Goal: Transaction & Acquisition: Purchase product/service

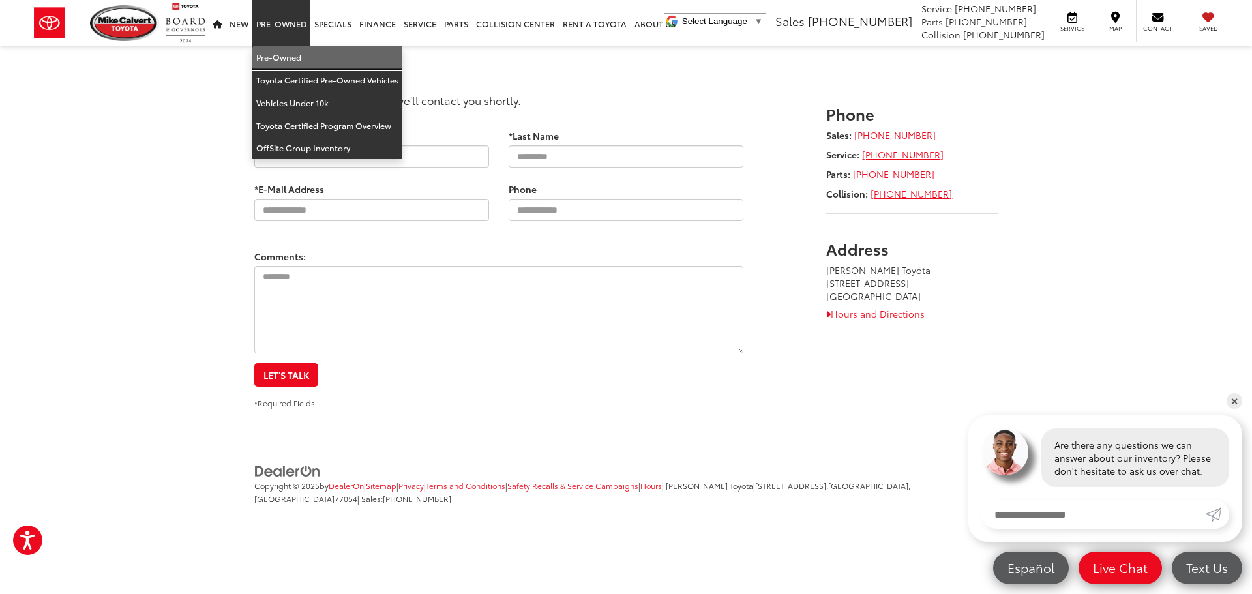
click at [275, 57] on link "Pre-Owned" at bounding box center [327, 57] width 150 height 23
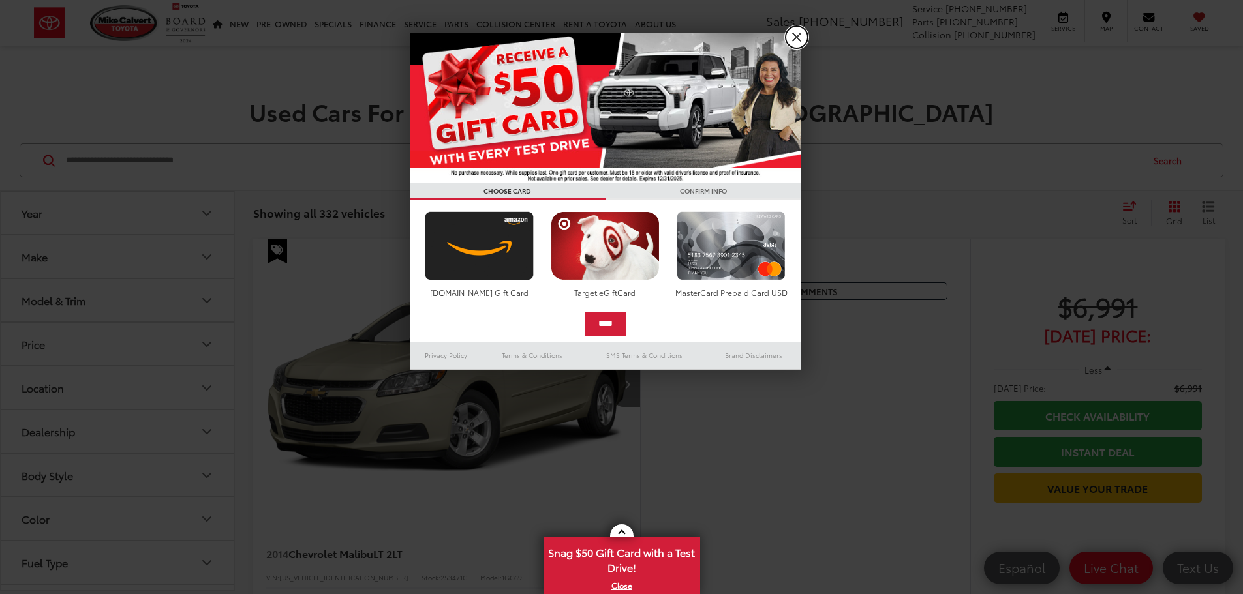
click at [796, 38] on link "X" at bounding box center [796, 37] width 22 height 22
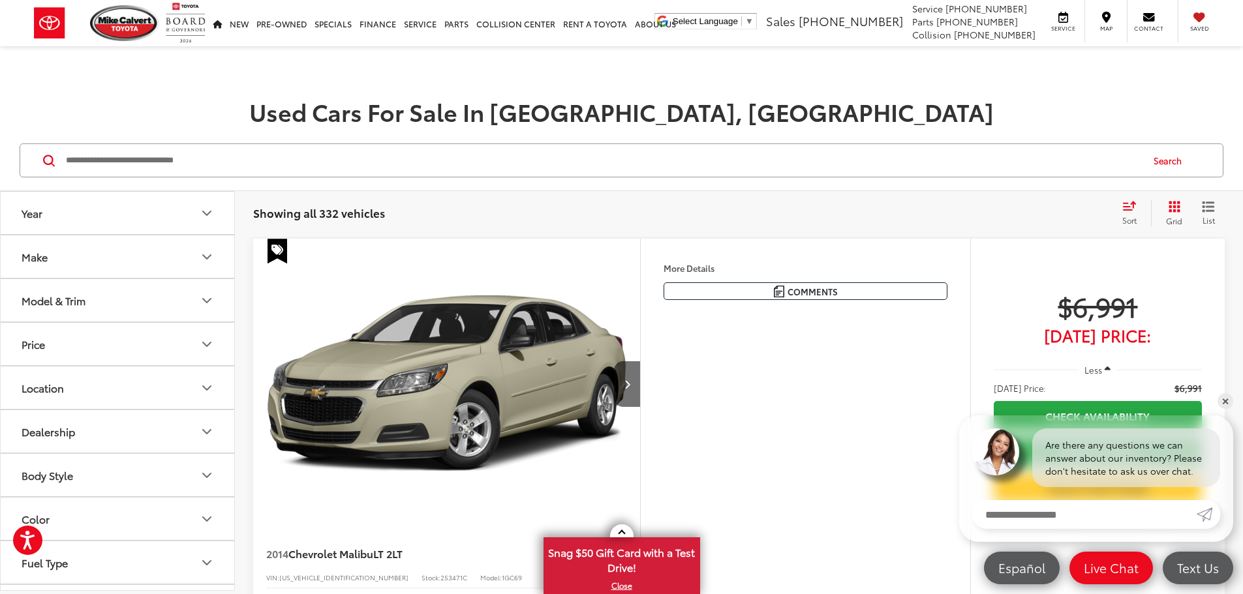
click at [90, 268] on button "Make" at bounding box center [118, 256] width 235 height 42
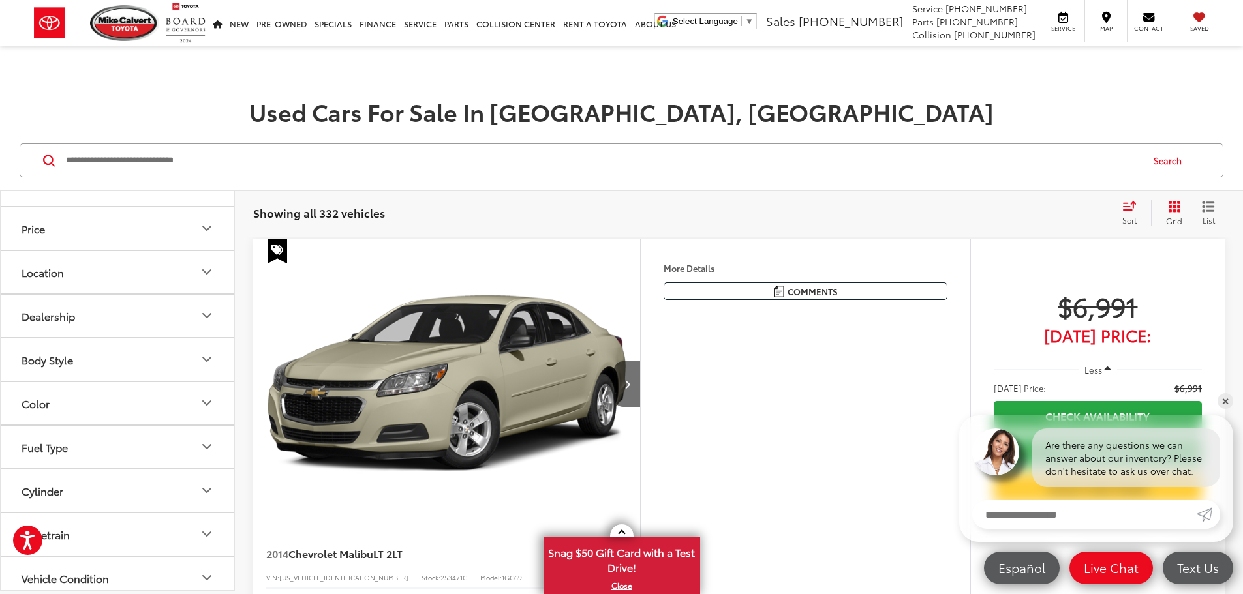
click at [176, 78] on img at bounding box center [176, 78] width 0 height 0
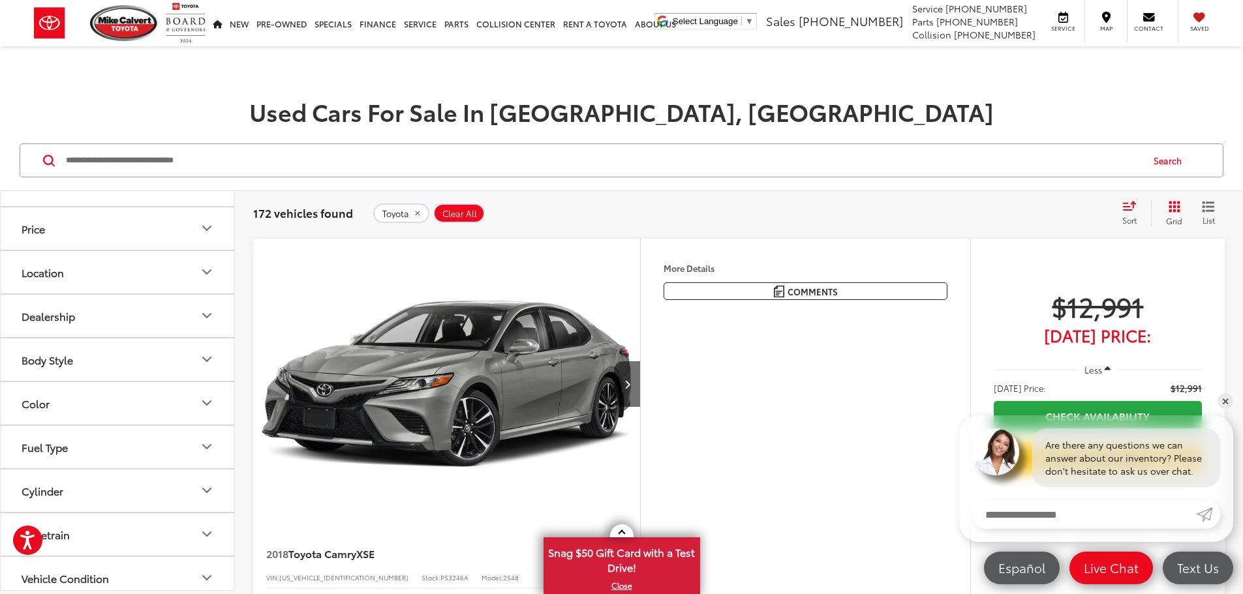
scroll to position [614, 0]
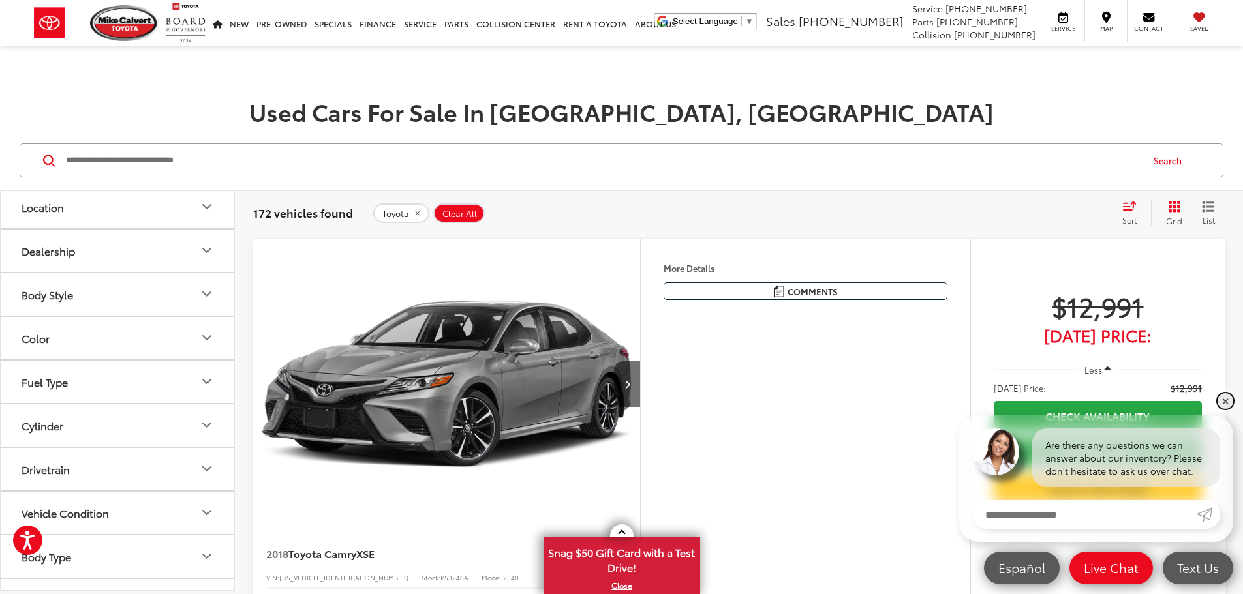
click at [1224, 400] on link "✕" at bounding box center [1225, 401] width 16 height 16
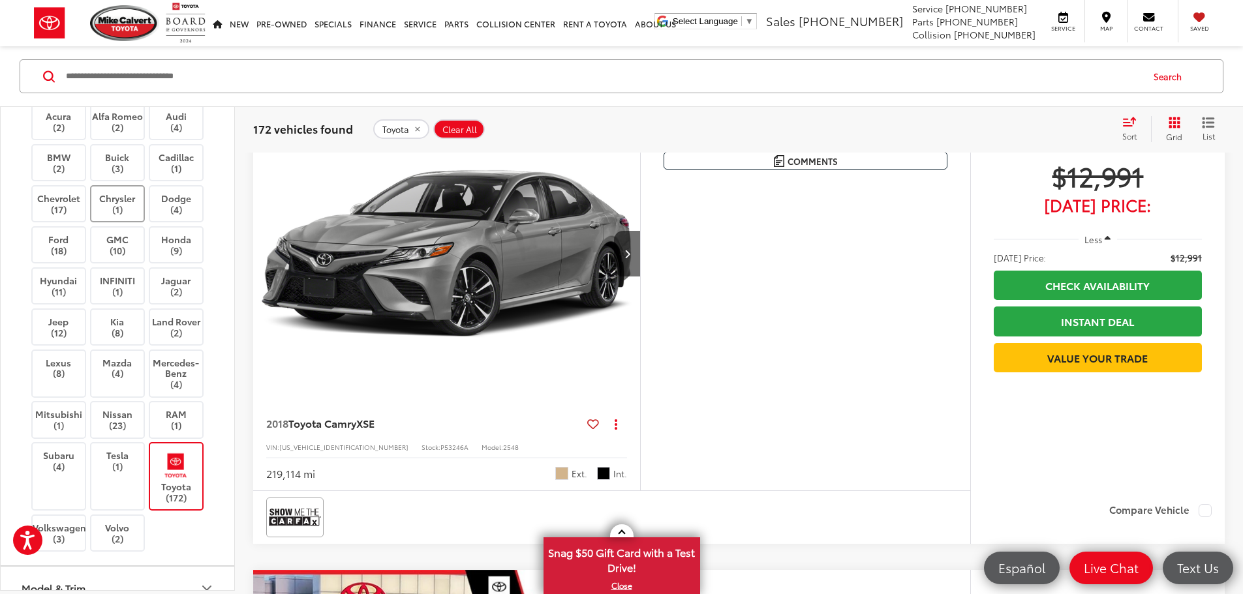
scroll to position [0, 0]
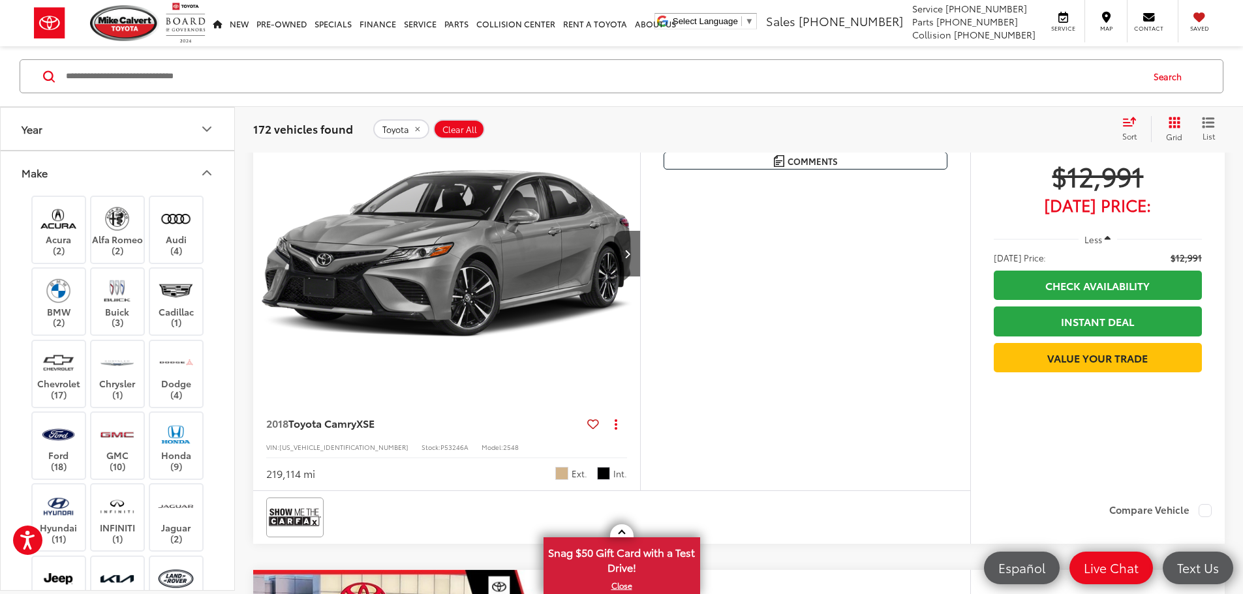
click at [199, 172] on icon "Make" at bounding box center [207, 173] width 16 height 16
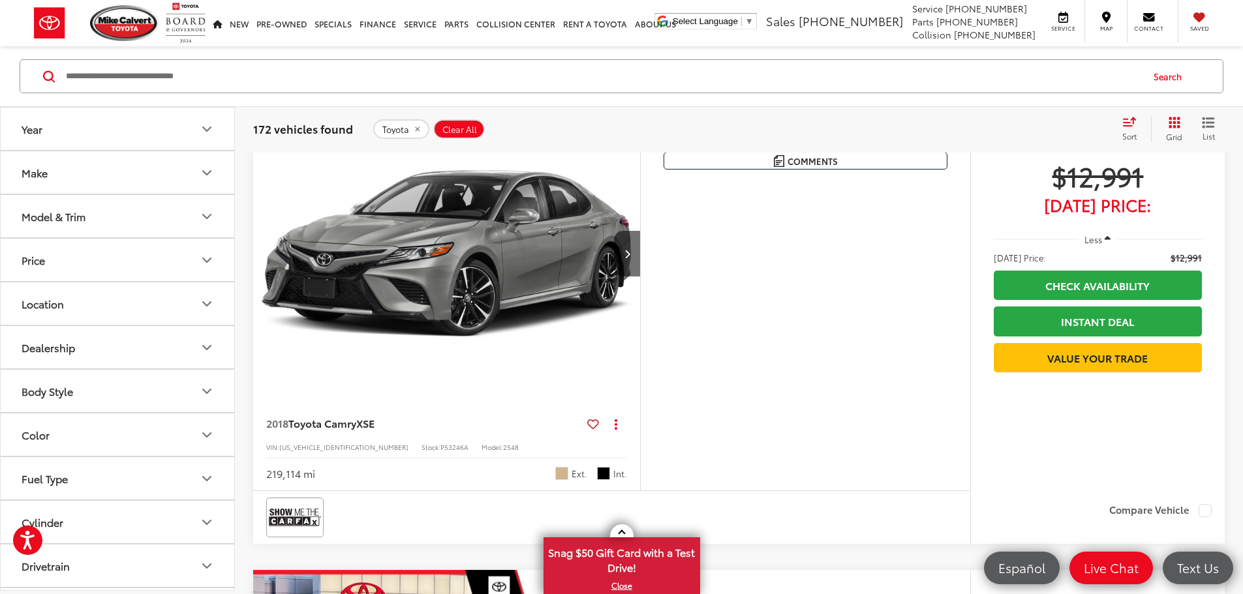
click at [203, 132] on icon "Year" at bounding box center [207, 129] width 16 height 16
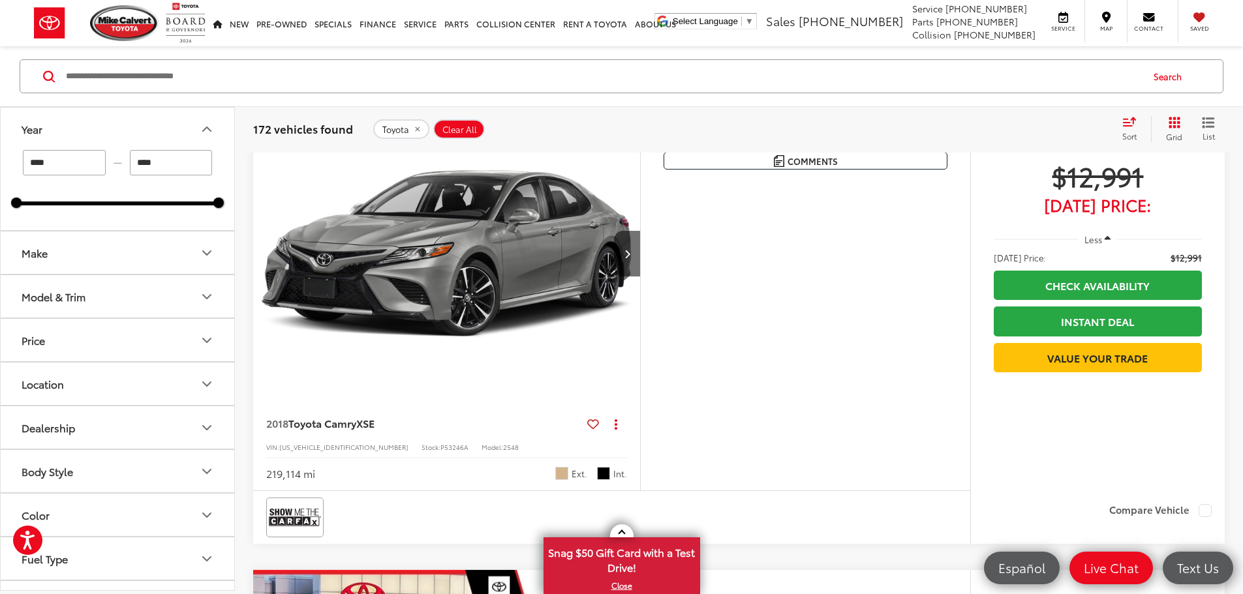
drag, startPoint x: 76, startPoint y: 157, endPoint x: -12, endPoint y: 143, distance: 89.1
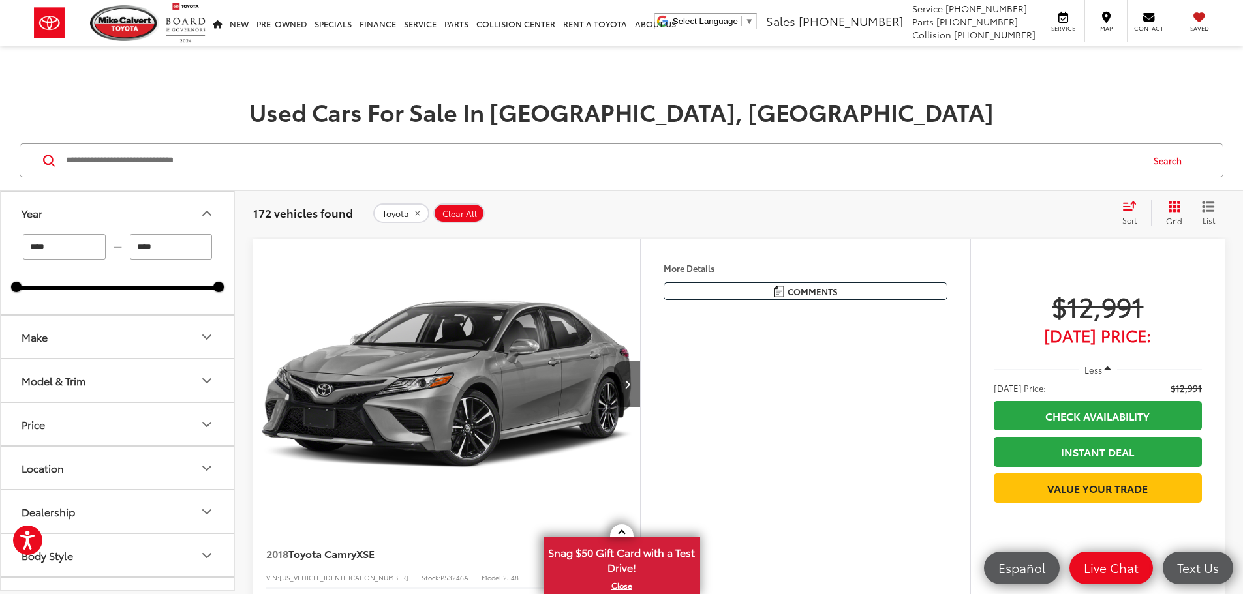
type input "****"
click at [137, 194] on button "Year" at bounding box center [118, 213] width 235 height 42
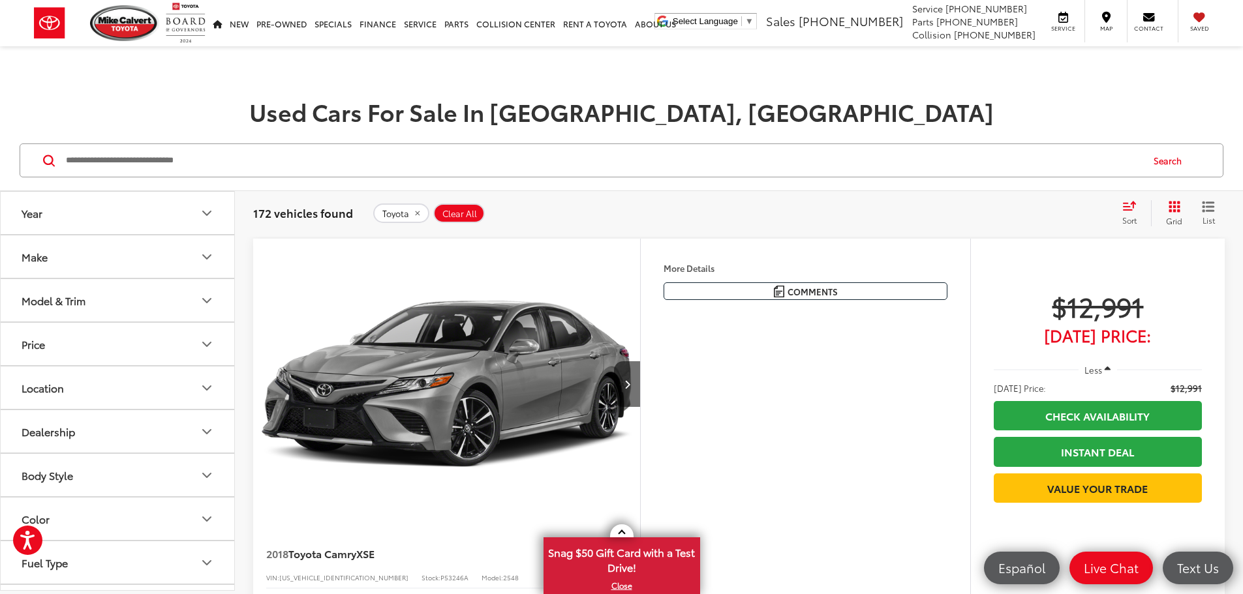
click at [132, 213] on button "Year" at bounding box center [118, 213] width 235 height 42
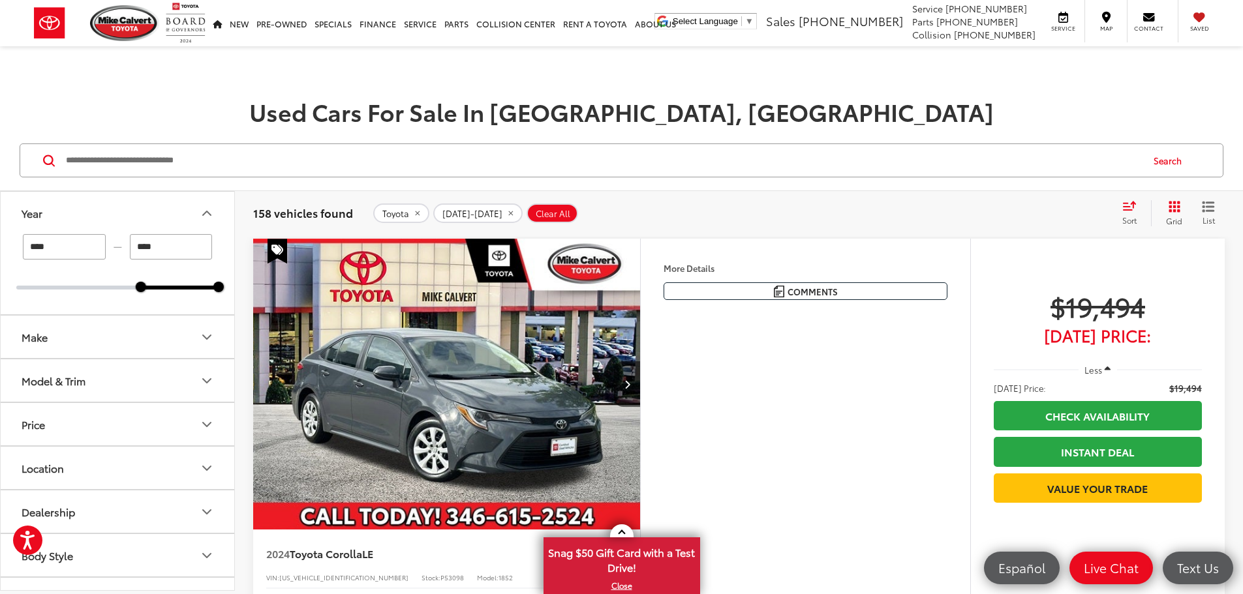
click at [1128, 205] on icon "Select sort value" at bounding box center [1129, 206] width 14 height 10
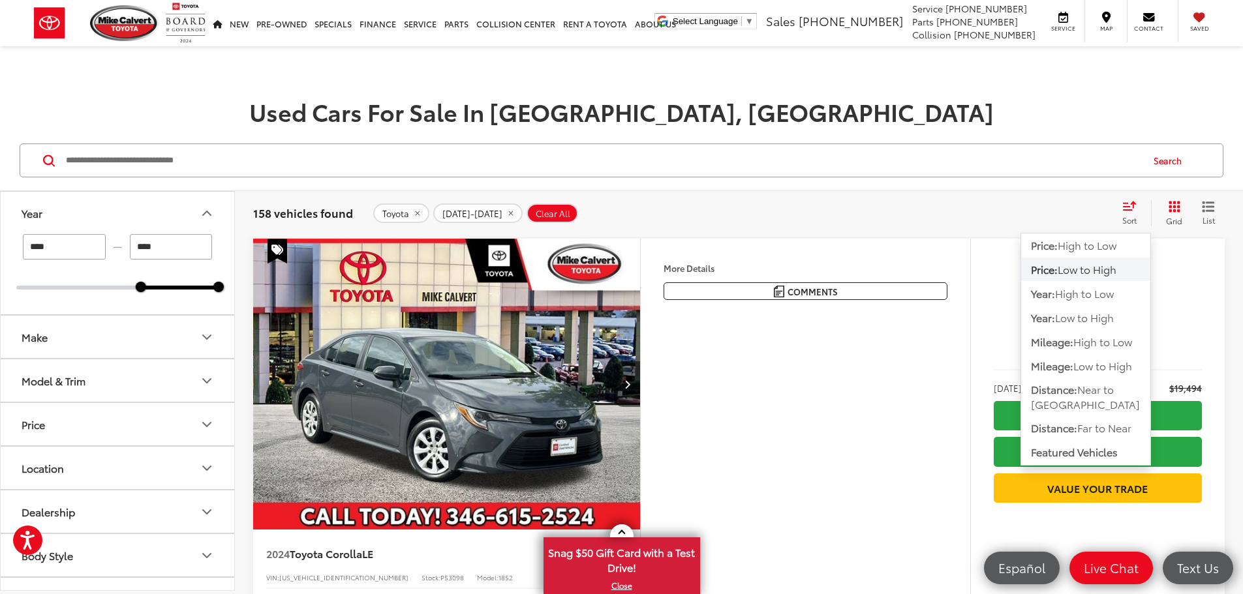
click at [1071, 269] on span "Low to High" at bounding box center [1086, 269] width 59 height 15
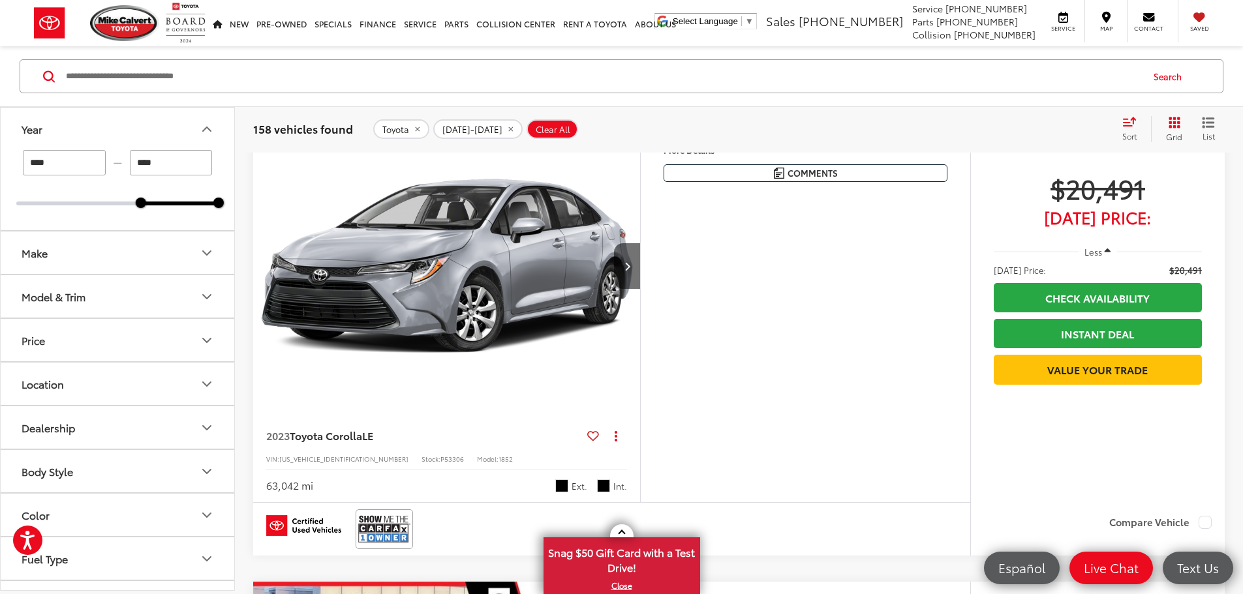
scroll to position [978, 0]
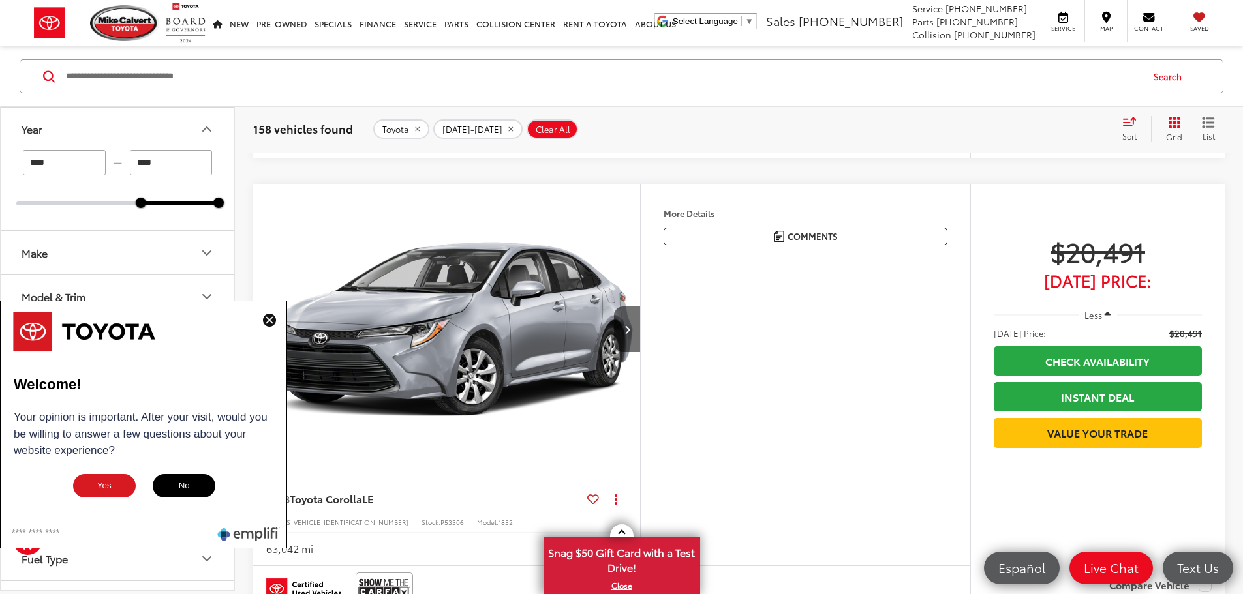
click at [267, 317] on img at bounding box center [269, 320] width 13 height 13
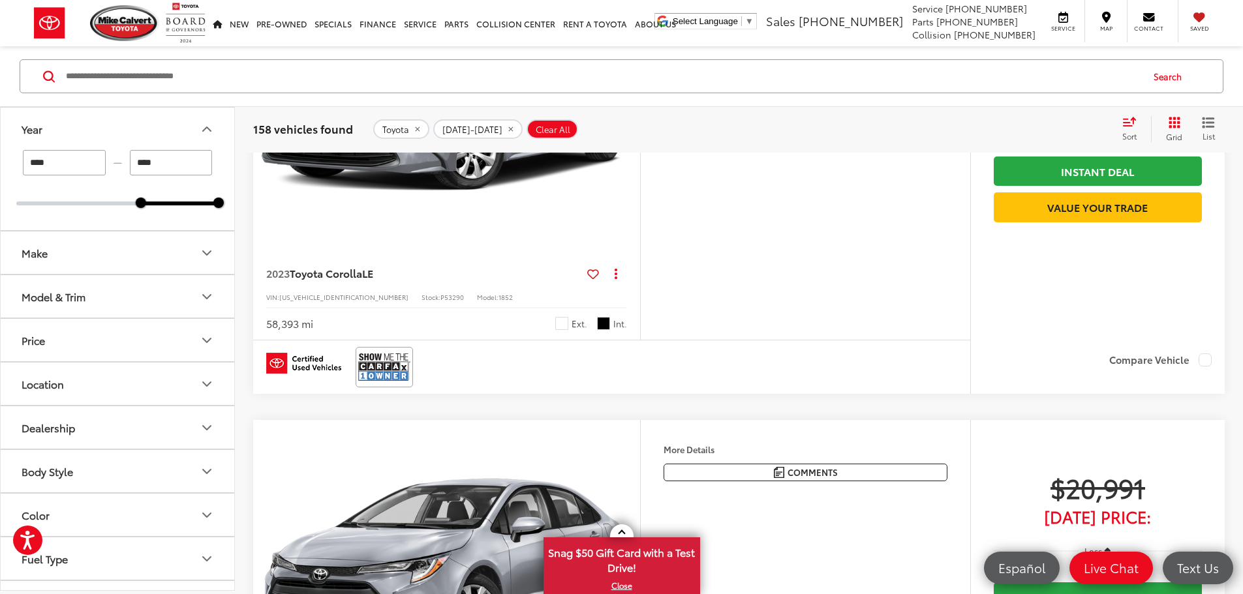
scroll to position [2609, 0]
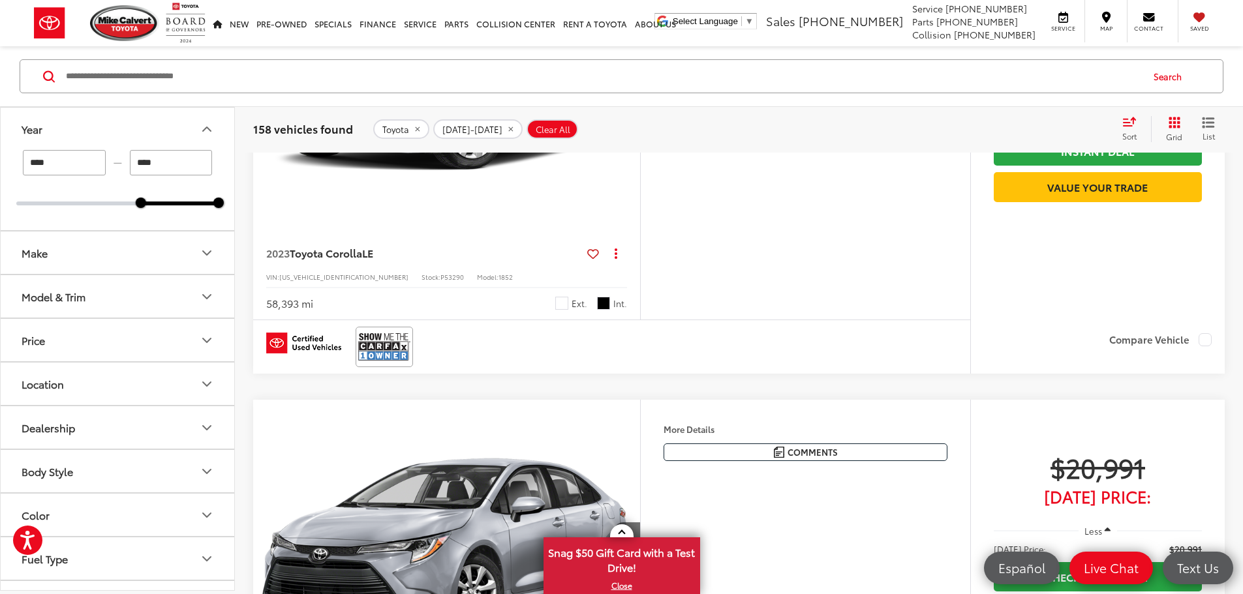
click at [1209, 125] on icon "List View" at bounding box center [1207, 123] width 13 height 12
click at [173, 295] on button "Model & Trim" at bounding box center [118, 296] width 235 height 42
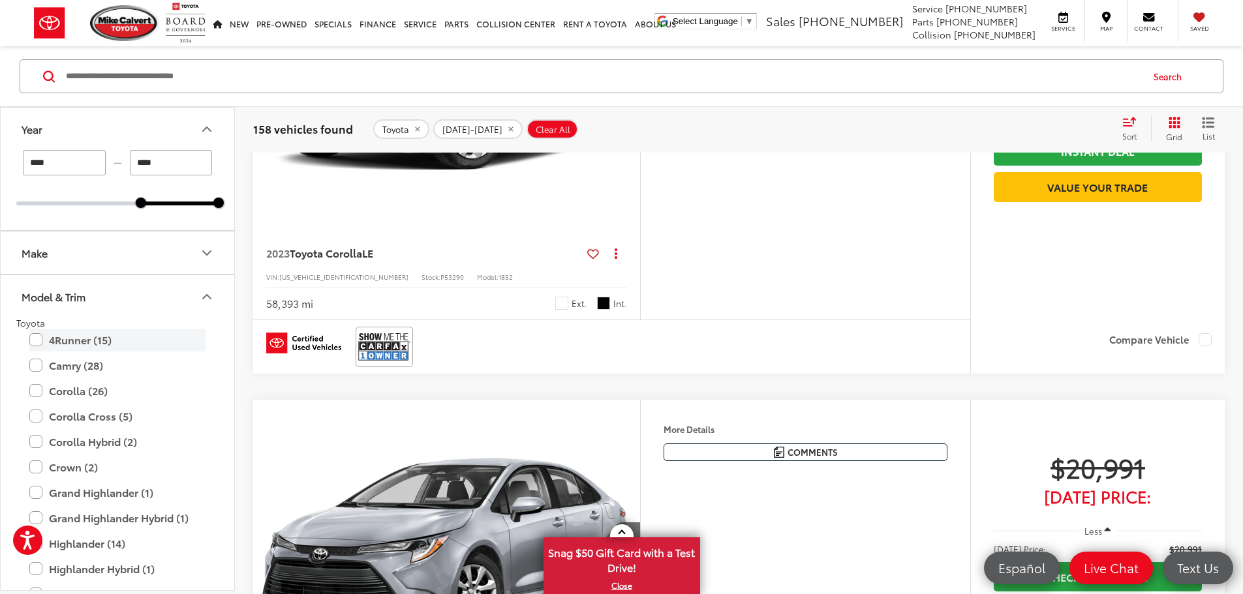
click at [36, 342] on label "4Runner (15)" at bounding box center [117, 340] width 176 height 23
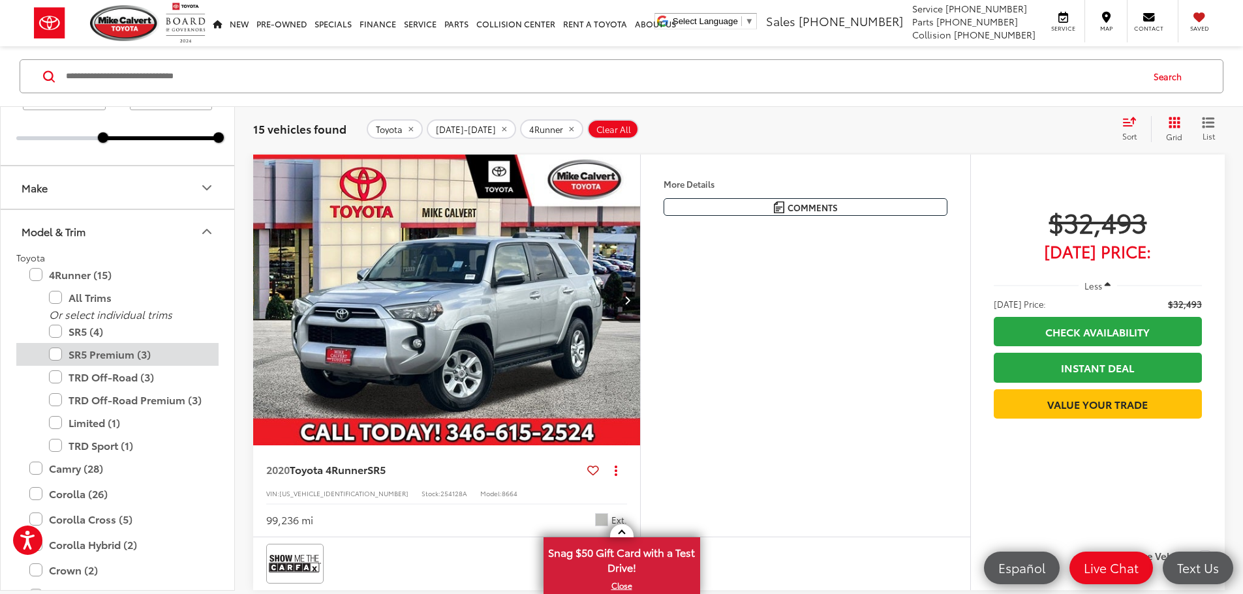
scroll to position [130, 0]
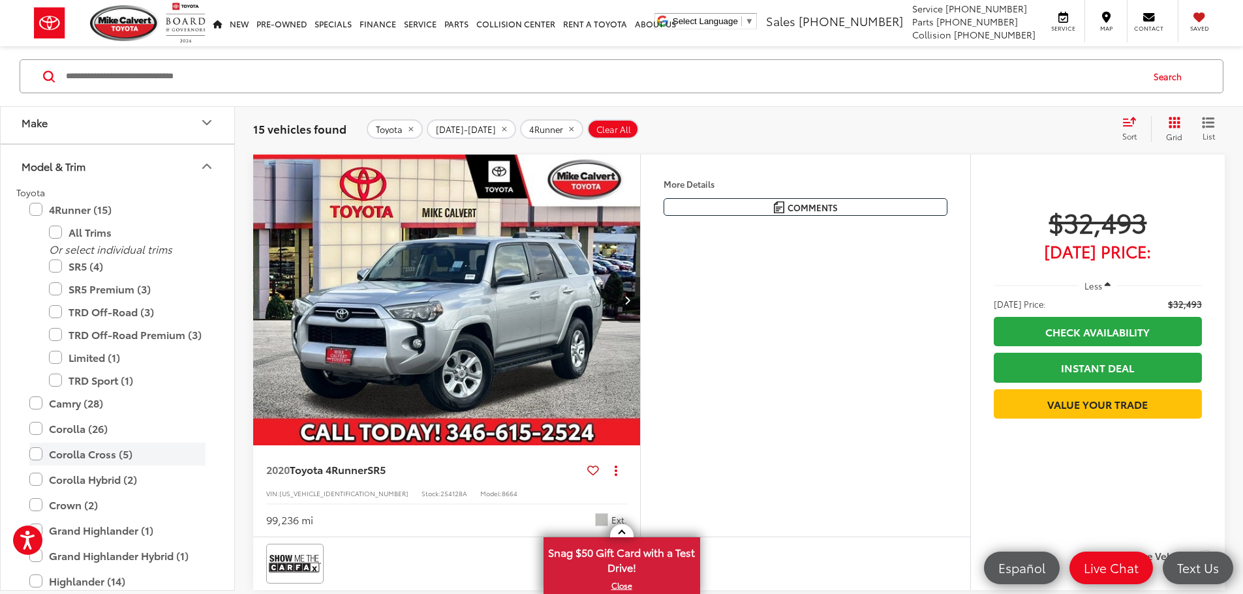
click at [35, 457] on label "Corolla Cross (5)" at bounding box center [117, 454] width 176 height 23
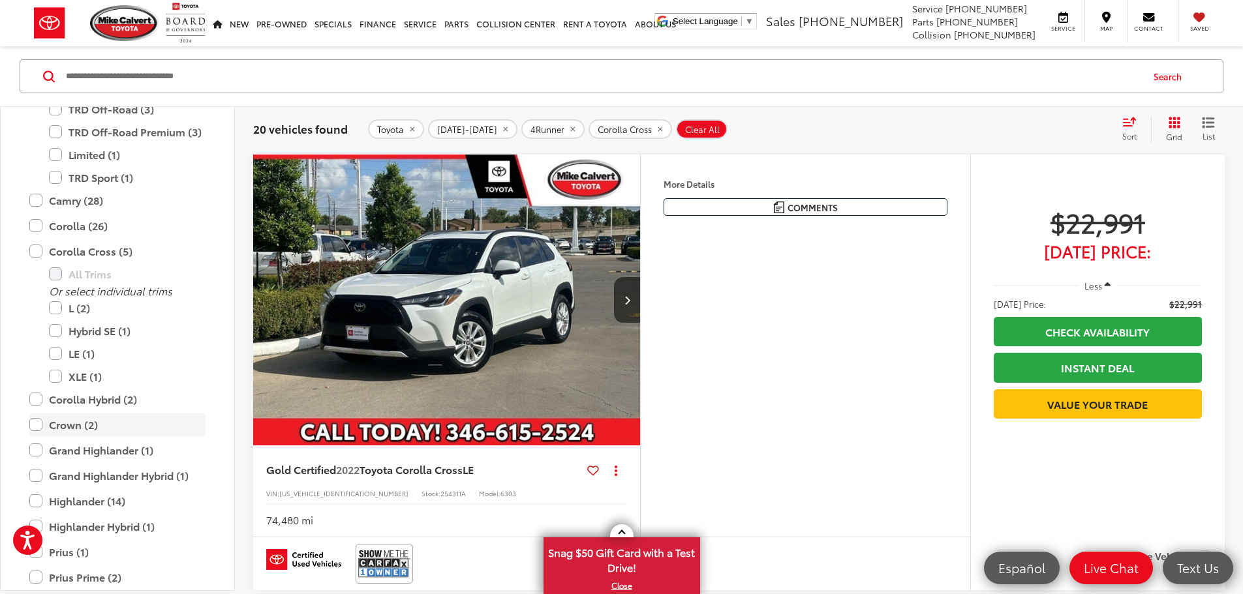
scroll to position [354, 0]
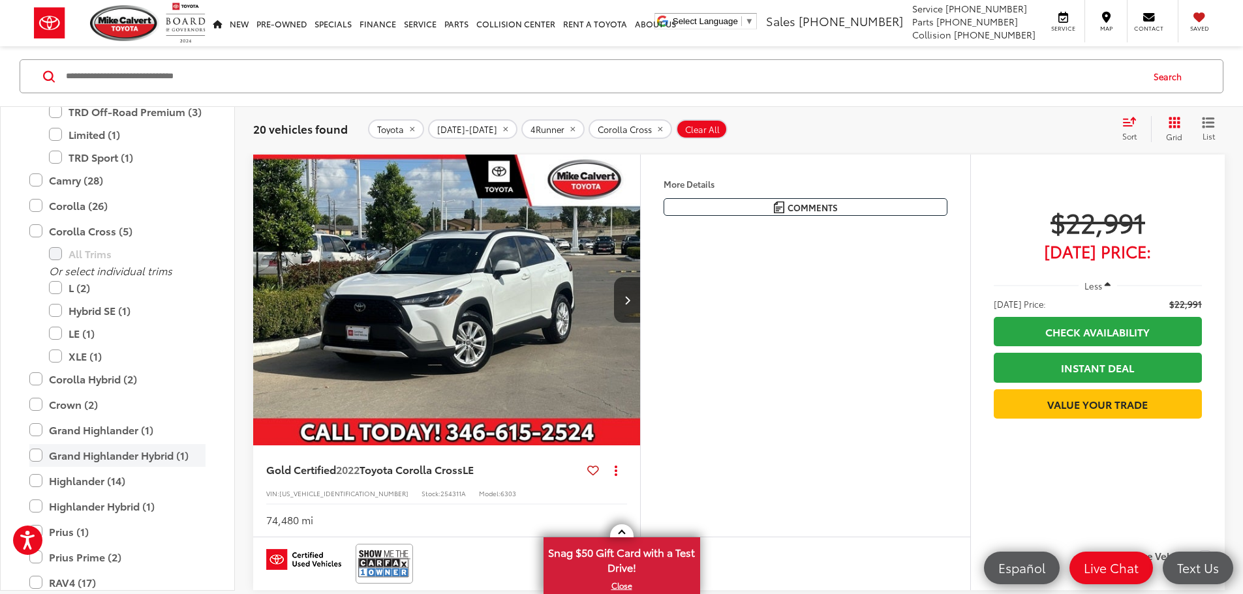
click at [33, 454] on label "Grand Highlander Hybrid (1)" at bounding box center [117, 455] width 176 height 23
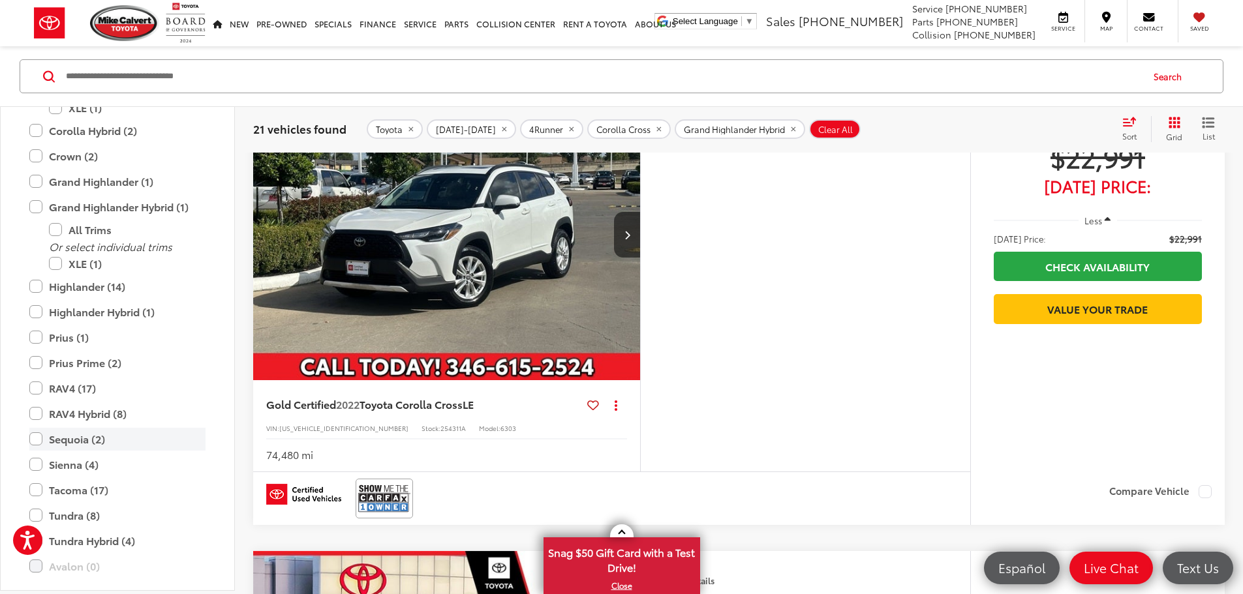
scroll to position [324, 0]
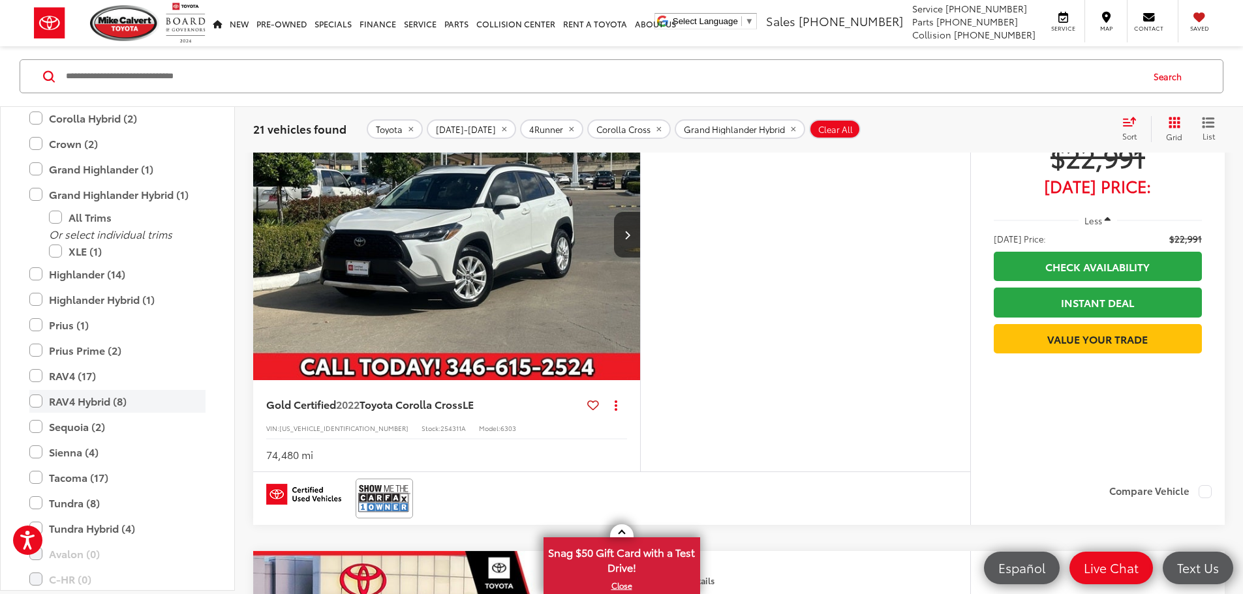
click at [40, 401] on label "RAV4 Hybrid (8)" at bounding box center [117, 401] width 176 height 23
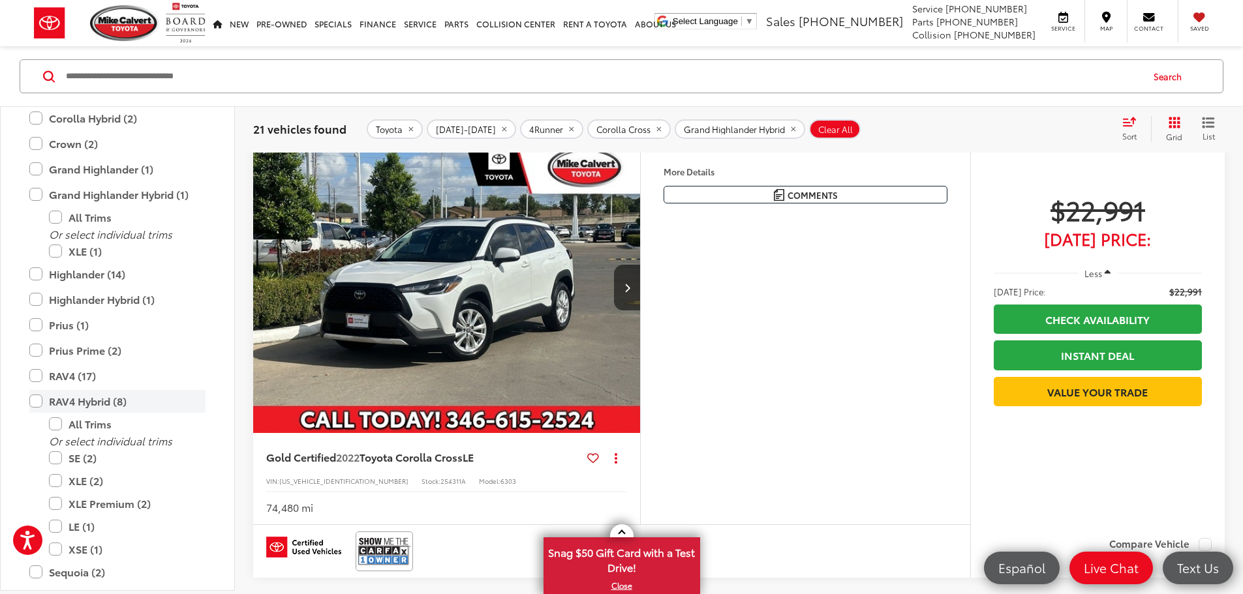
scroll to position [84, 0]
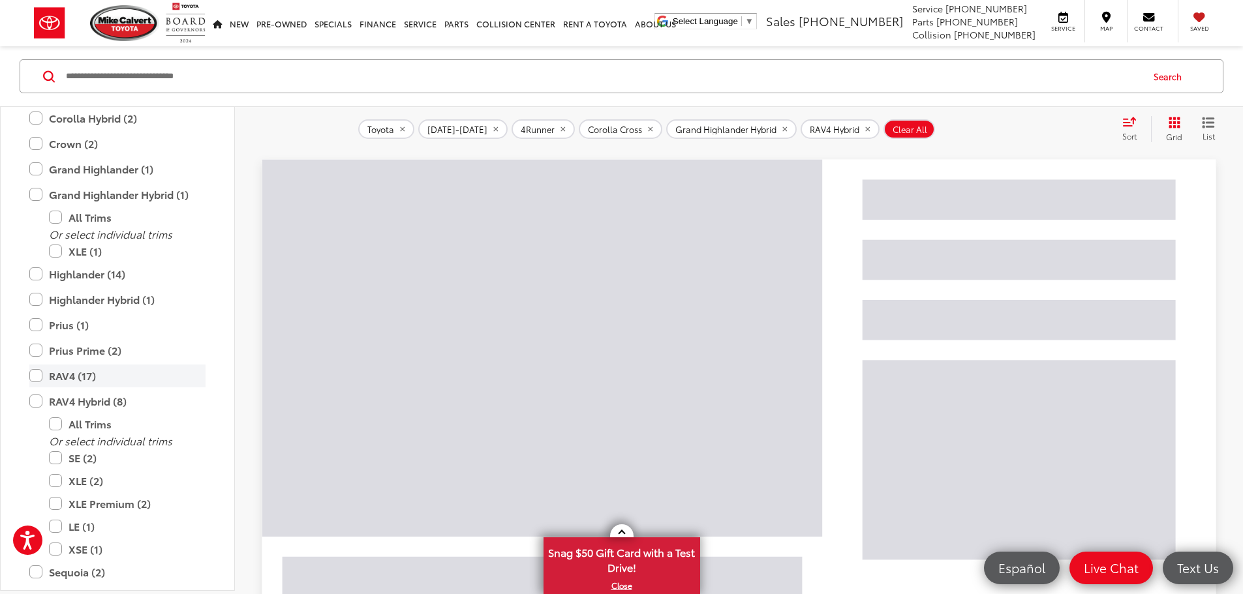
click at [37, 374] on label "RAV4 (17)" at bounding box center [117, 376] width 176 height 23
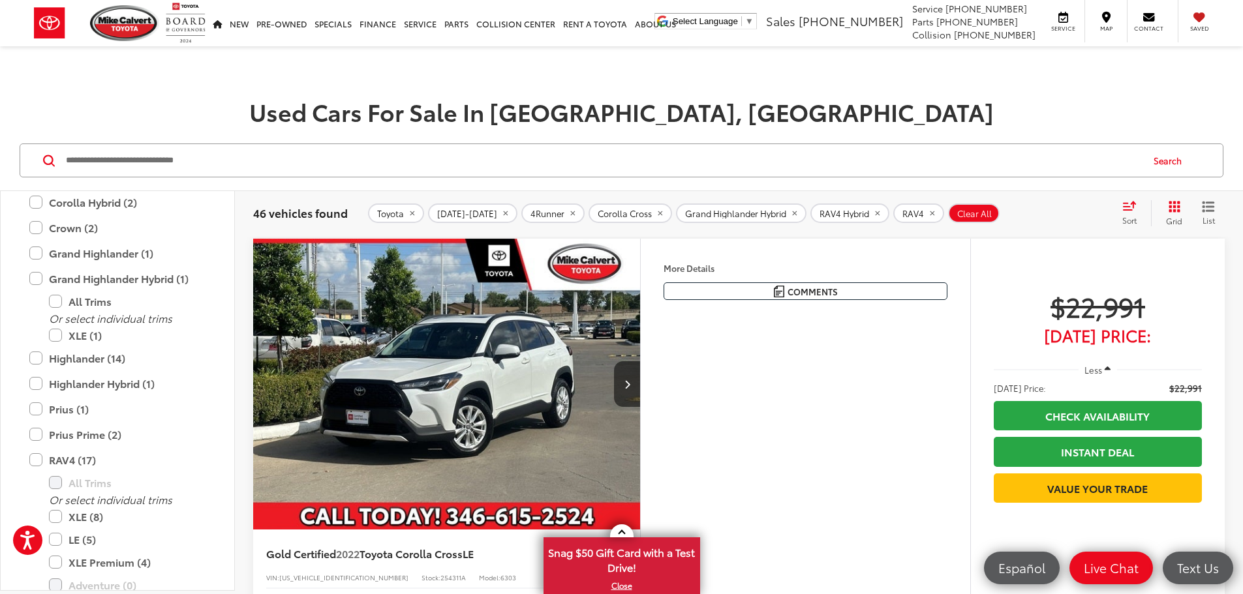
click at [0, 0] on button "More..." at bounding box center [0, 0] width 0 height 0
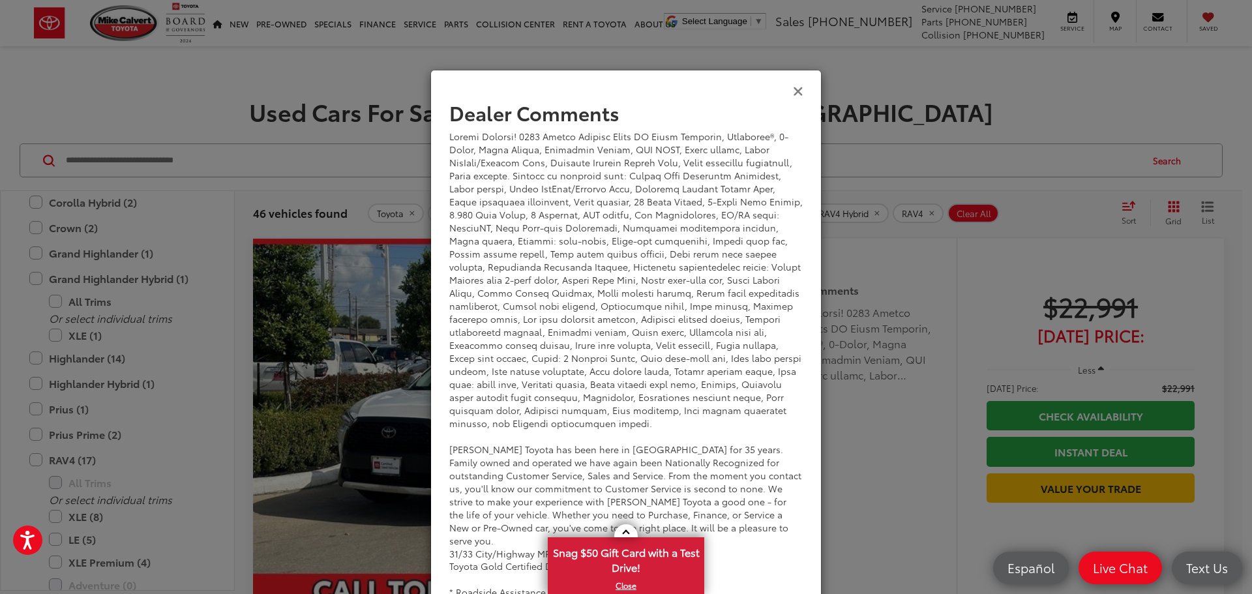
click at [793, 88] on icon "Close" at bounding box center [798, 90] width 10 height 14
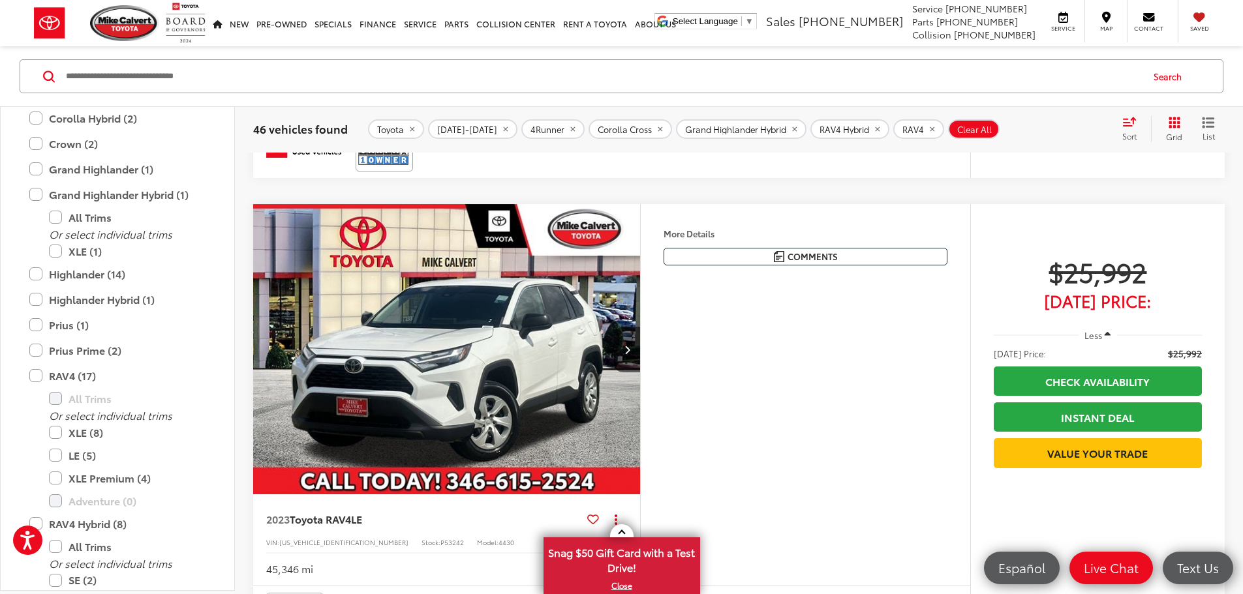
scroll to position [2935, 0]
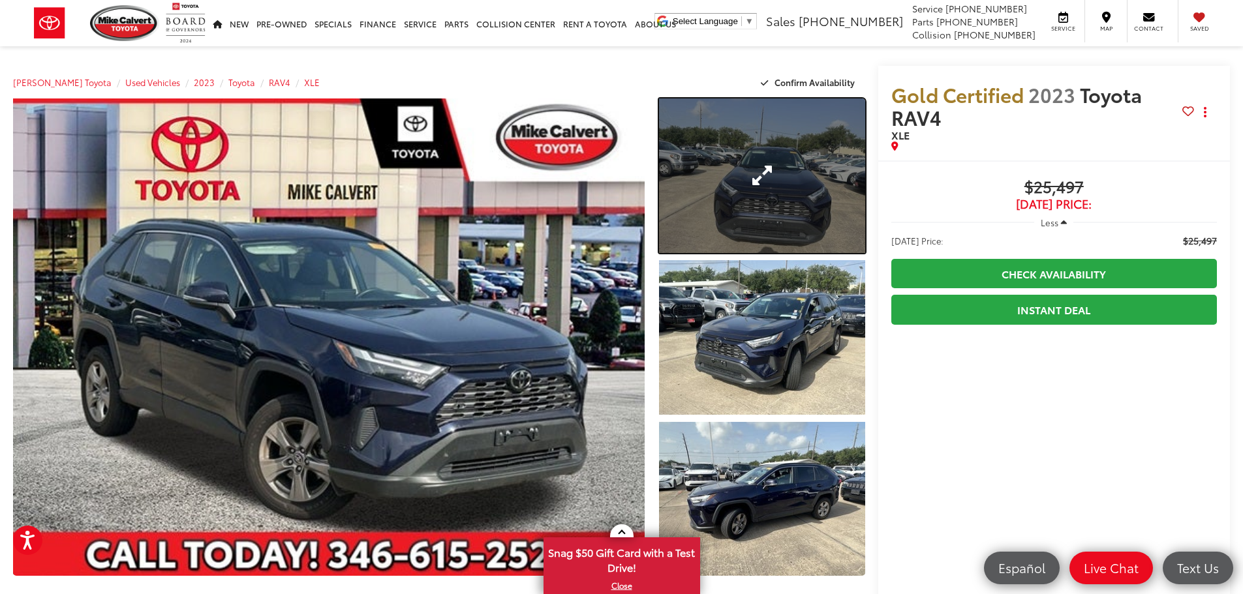
click at [746, 206] on link "Expand Photo 1" at bounding box center [762, 175] width 206 height 155
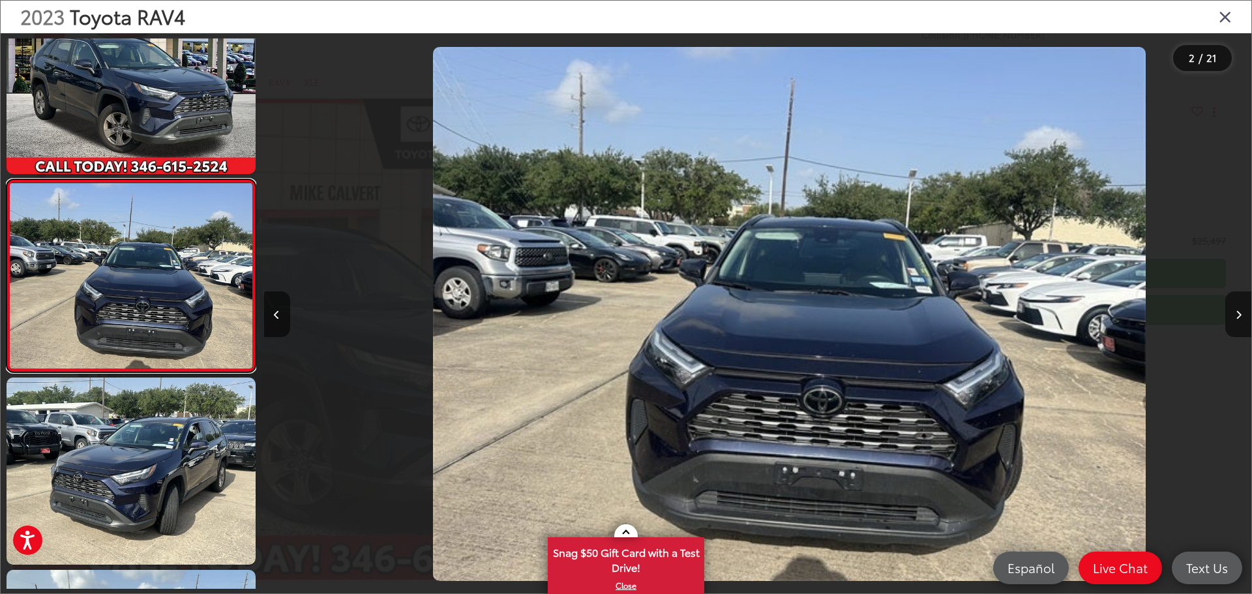
scroll to position [0, 987]
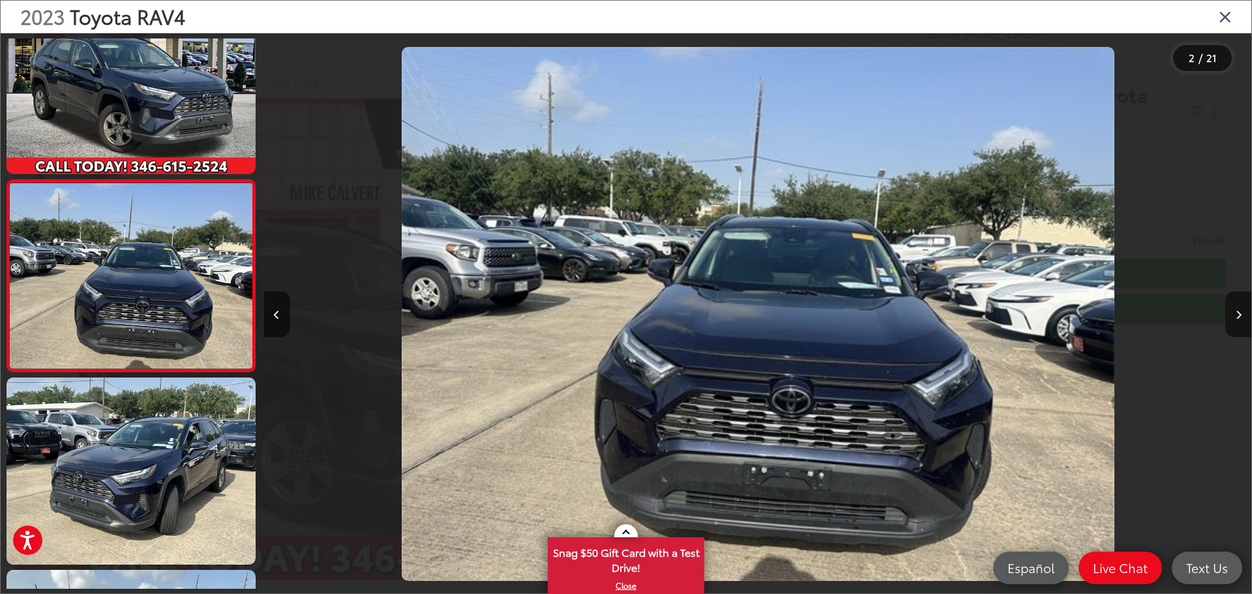
click at [1224, 316] on div at bounding box center [1127, 314] width 247 height 562
click at [1234, 314] on button "Next image" at bounding box center [1239, 315] width 26 height 46
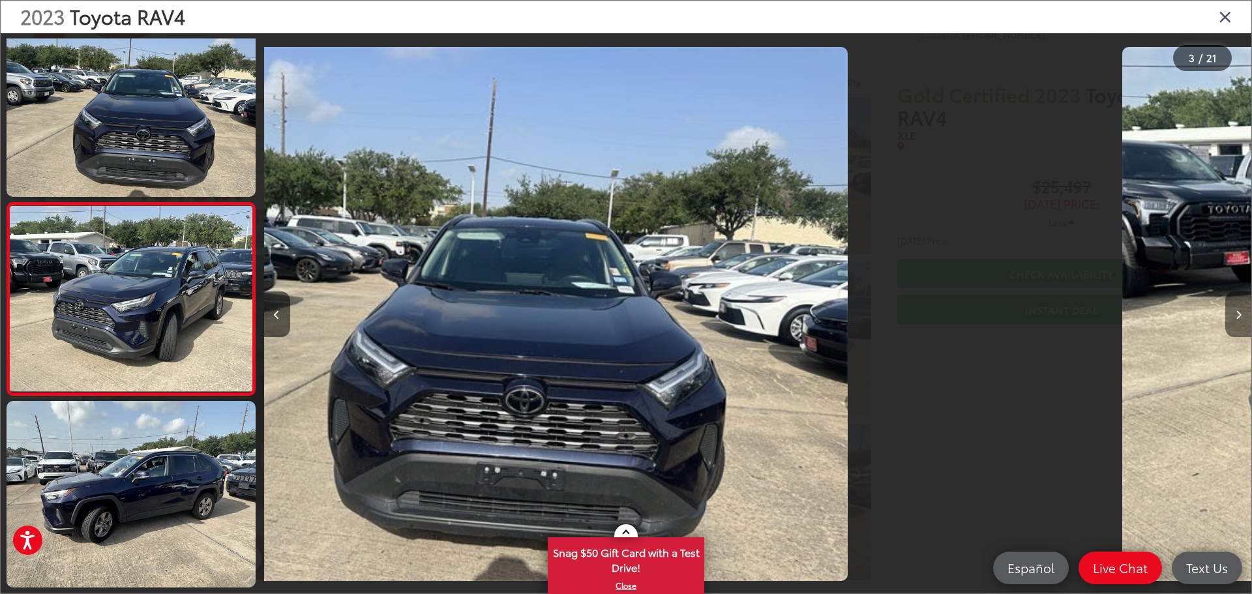
scroll to position [243, 0]
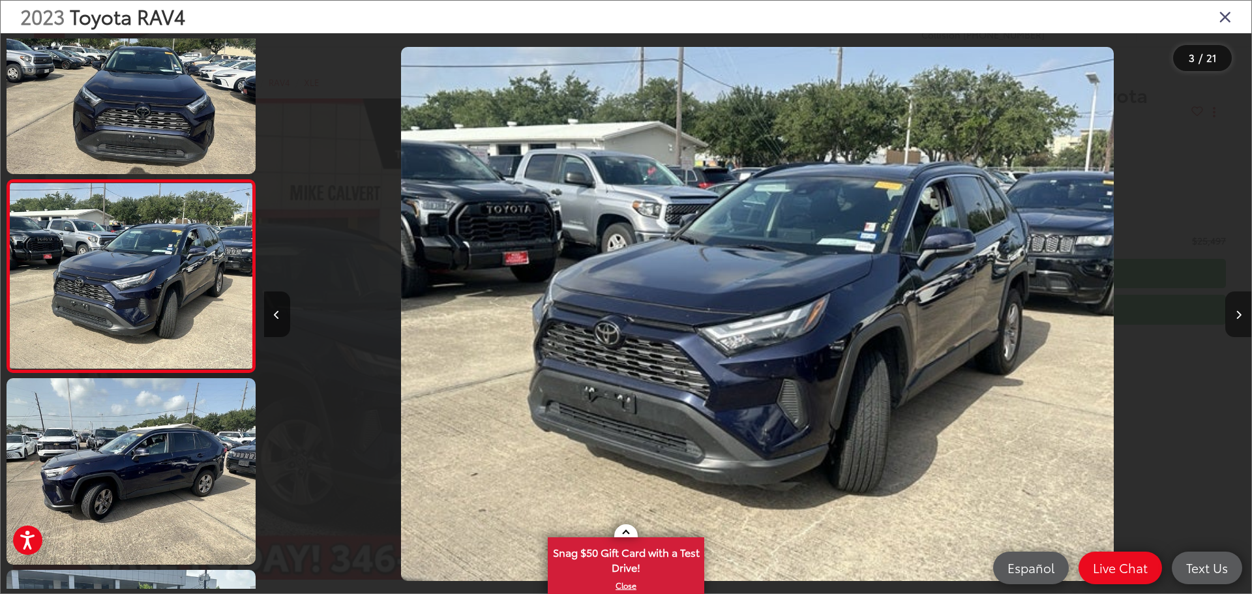
click at [1237, 314] on icon "Next image" at bounding box center [1239, 314] width 6 height 9
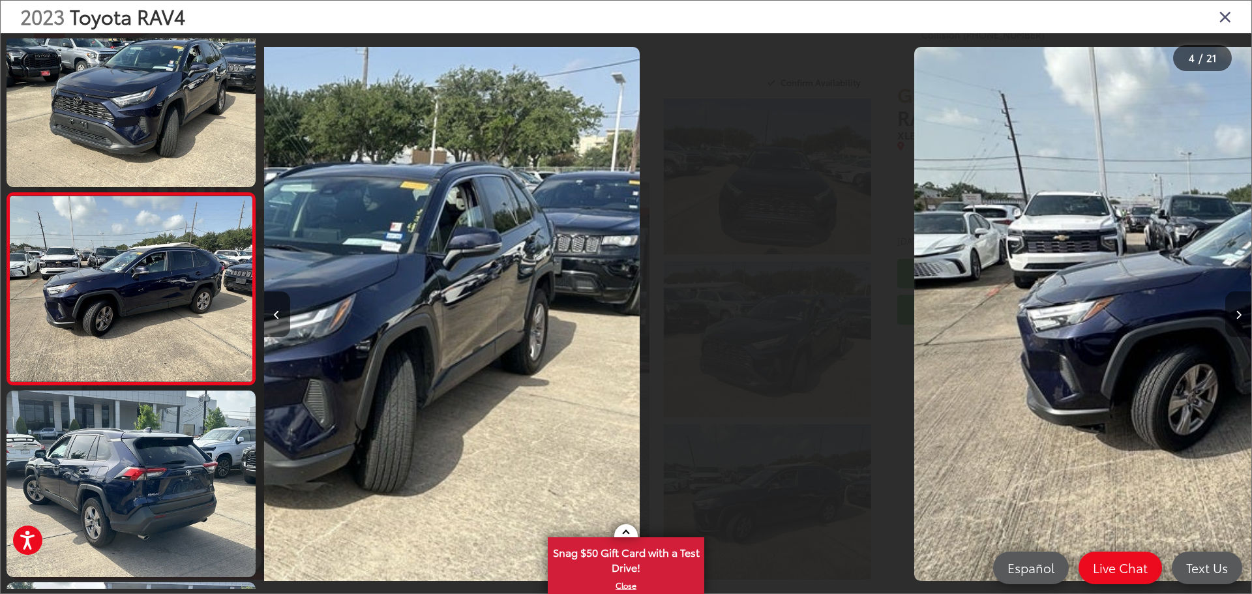
scroll to position [436, 0]
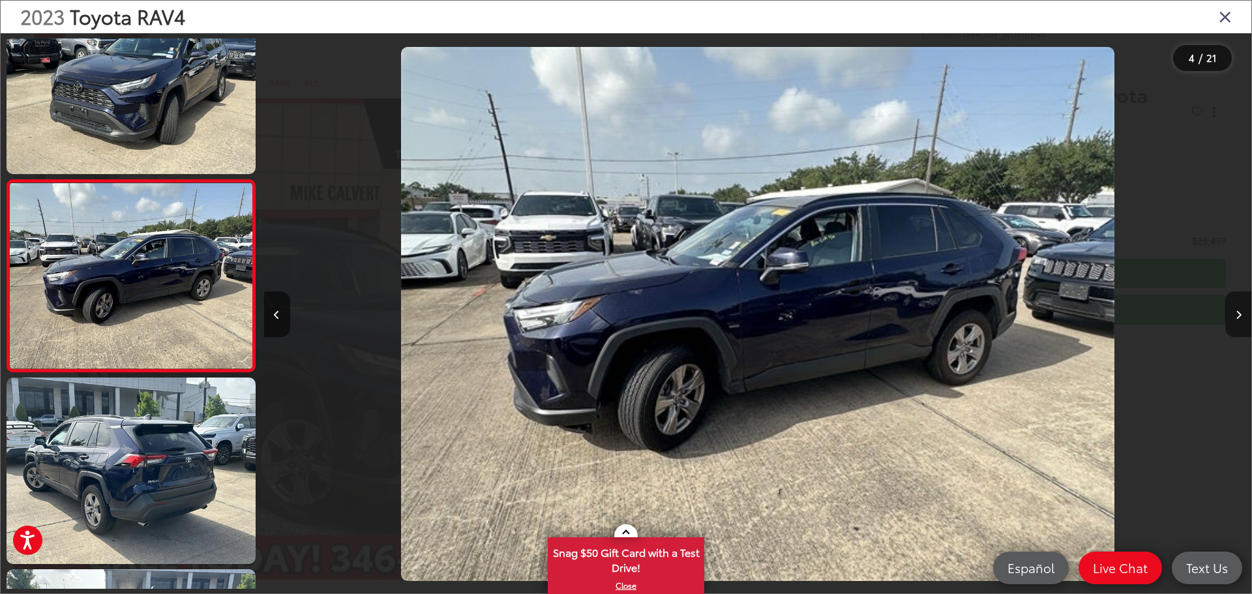
click at [1237, 314] on icon "Next image" at bounding box center [1239, 314] width 6 height 9
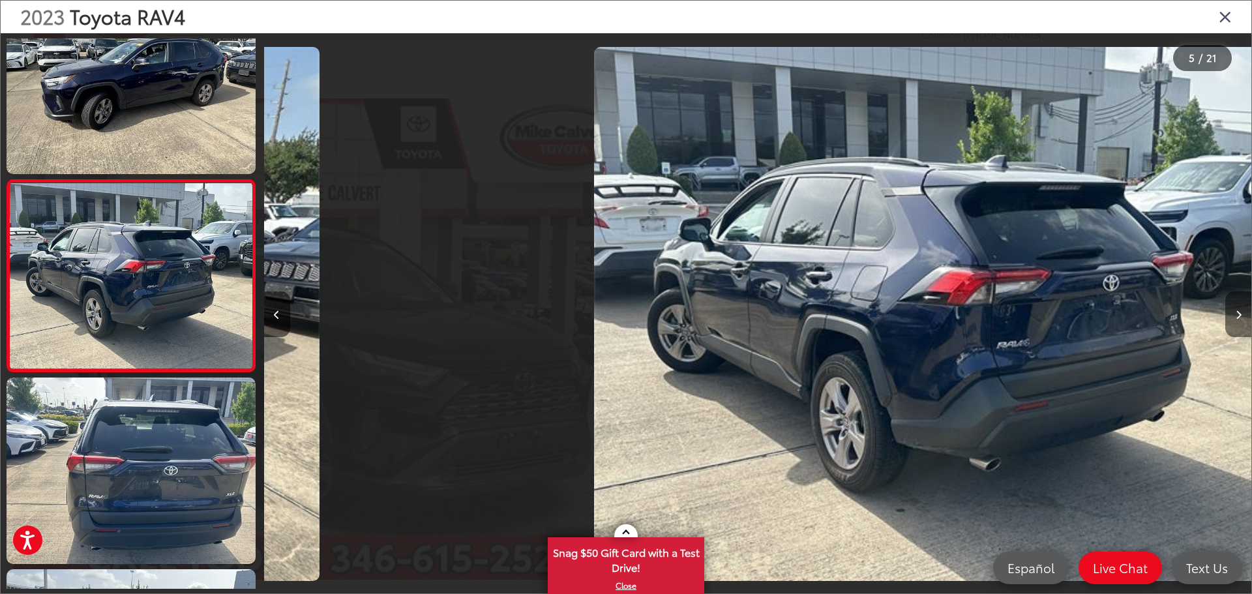
scroll to position [0, 3951]
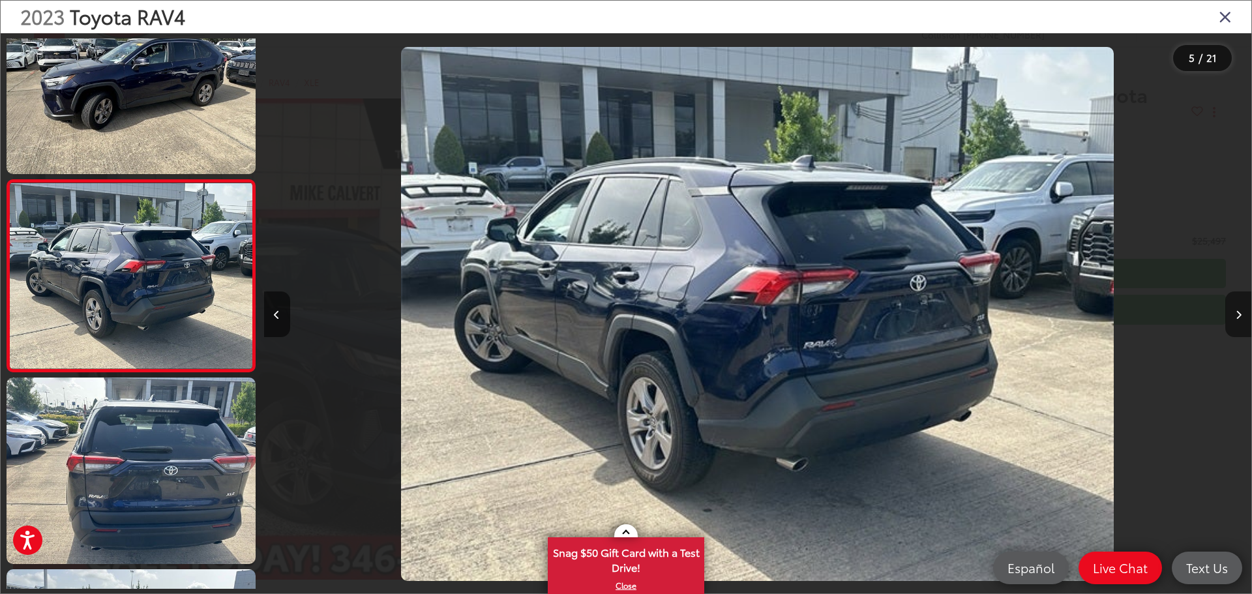
click at [1237, 314] on icon "Next image" at bounding box center [1239, 314] width 6 height 9
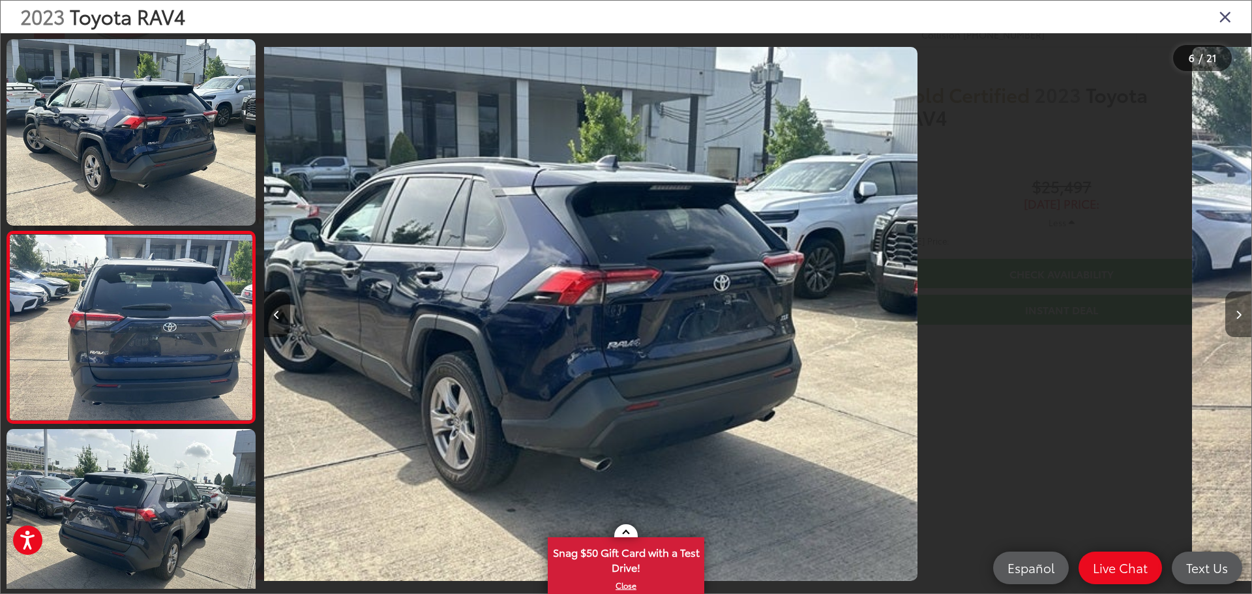
scroll to position [819, 0]
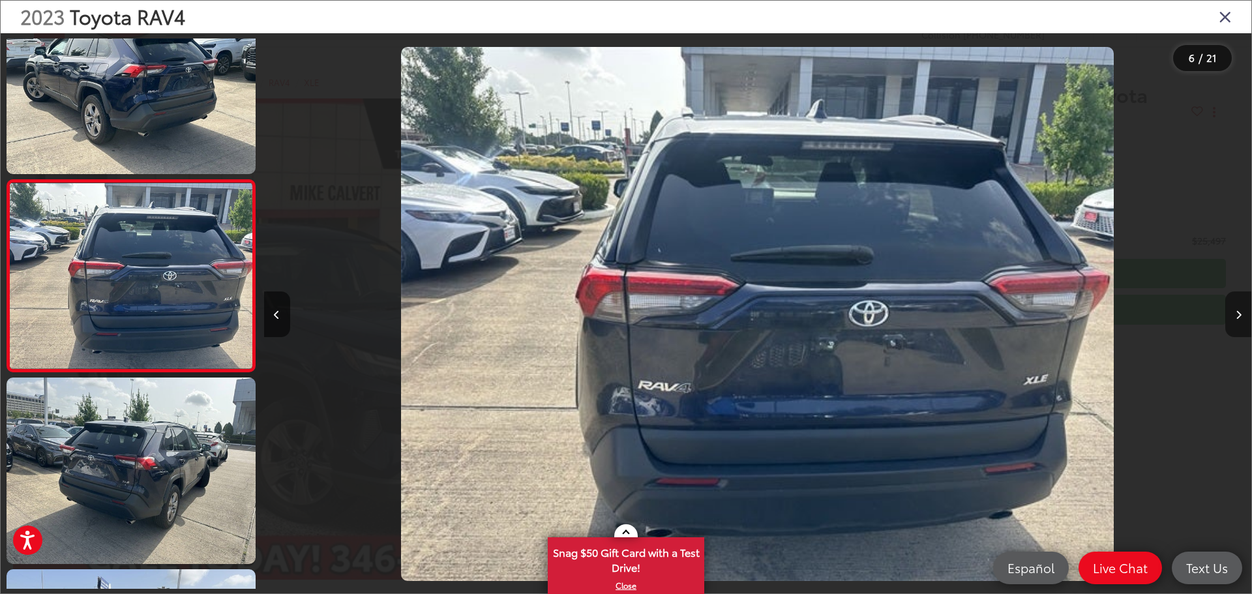
click at [1237, 314] on icon "Next image" at bounding box center [1239, 314] width 6 height 9
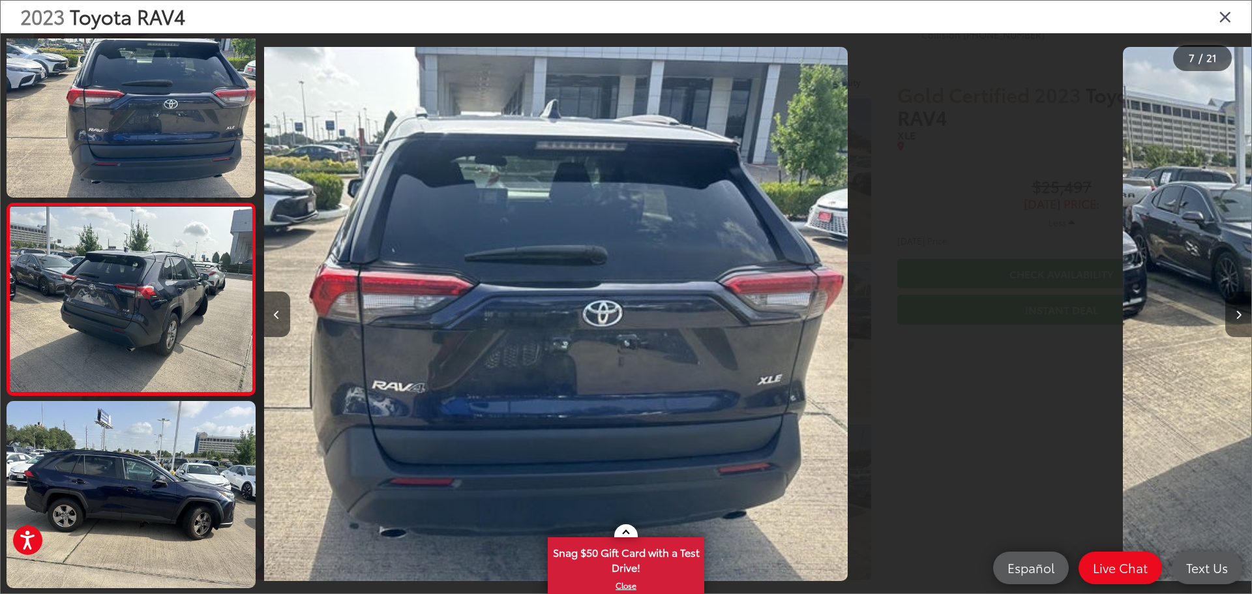
scroll to position [1011, 0]
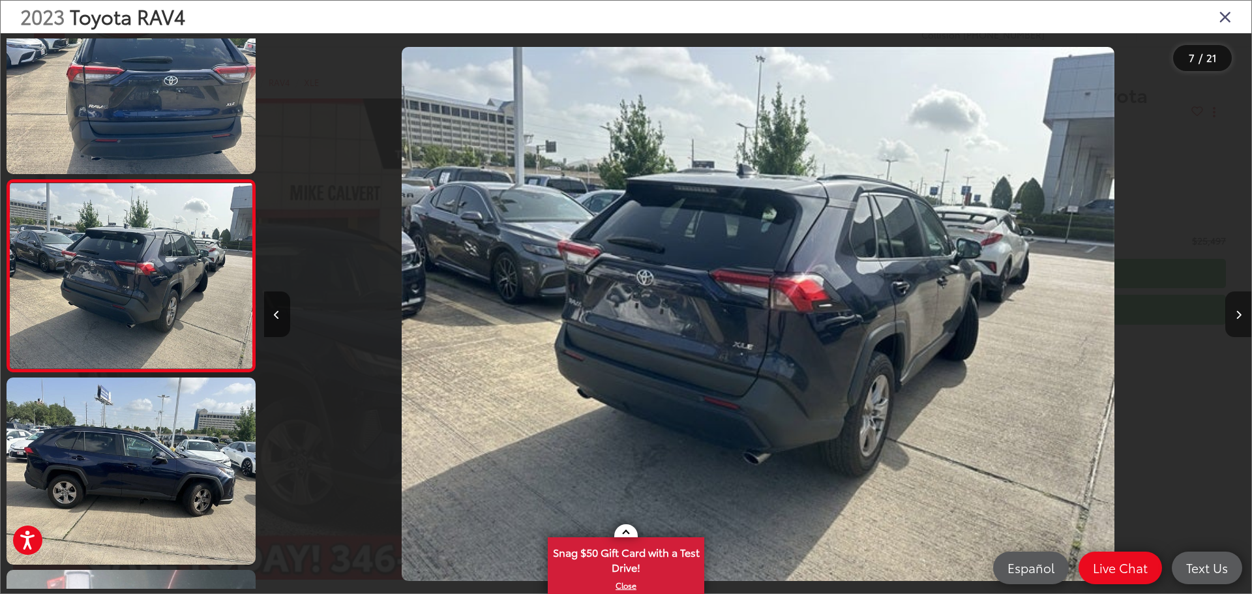
click at [1237, 314] on icon "Next image" at bounding box center [1239, 314] width 6 height 9
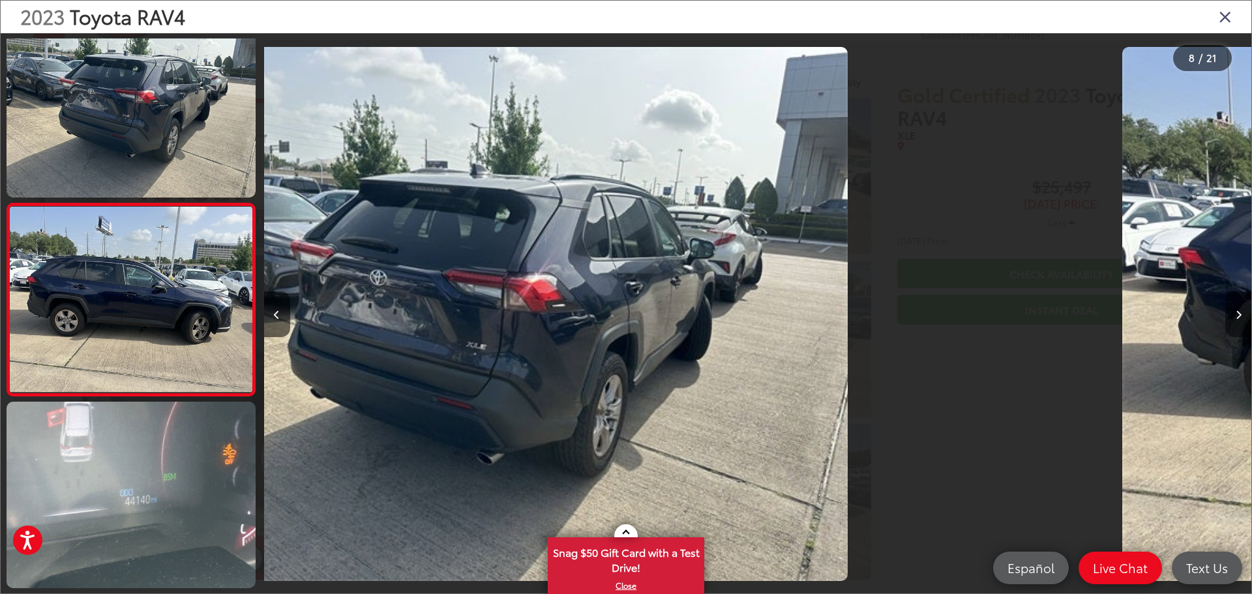
scroll to position [1203, 0]
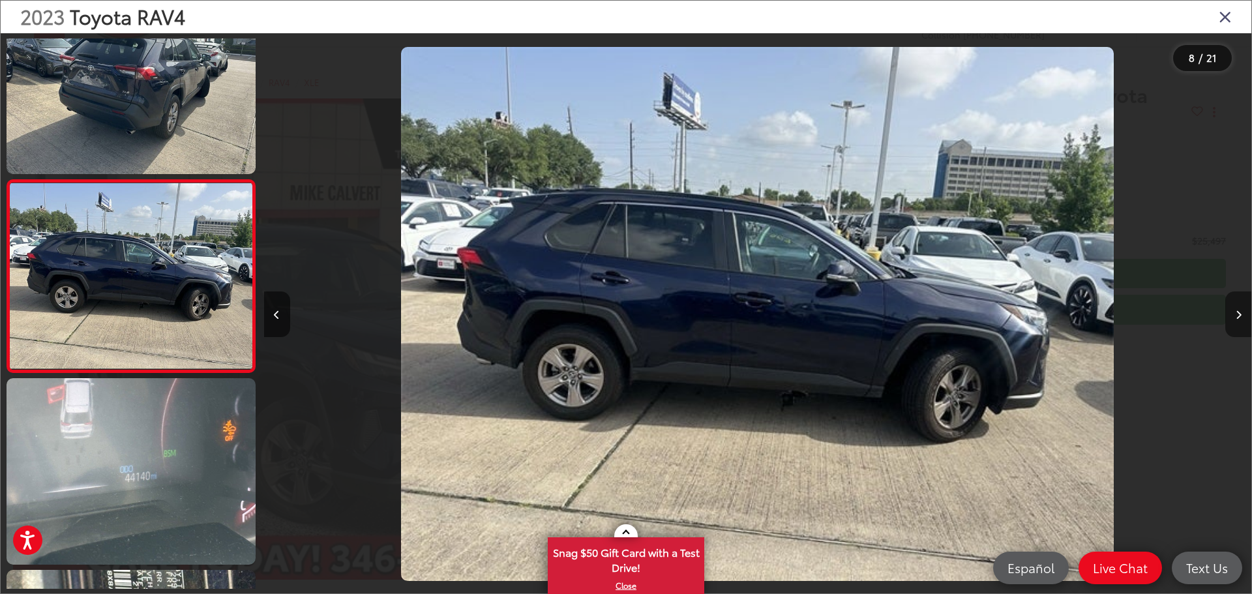
click at [1237, 314] on icon "Next image" at bounding box center [1239, 314] width 6 height 9
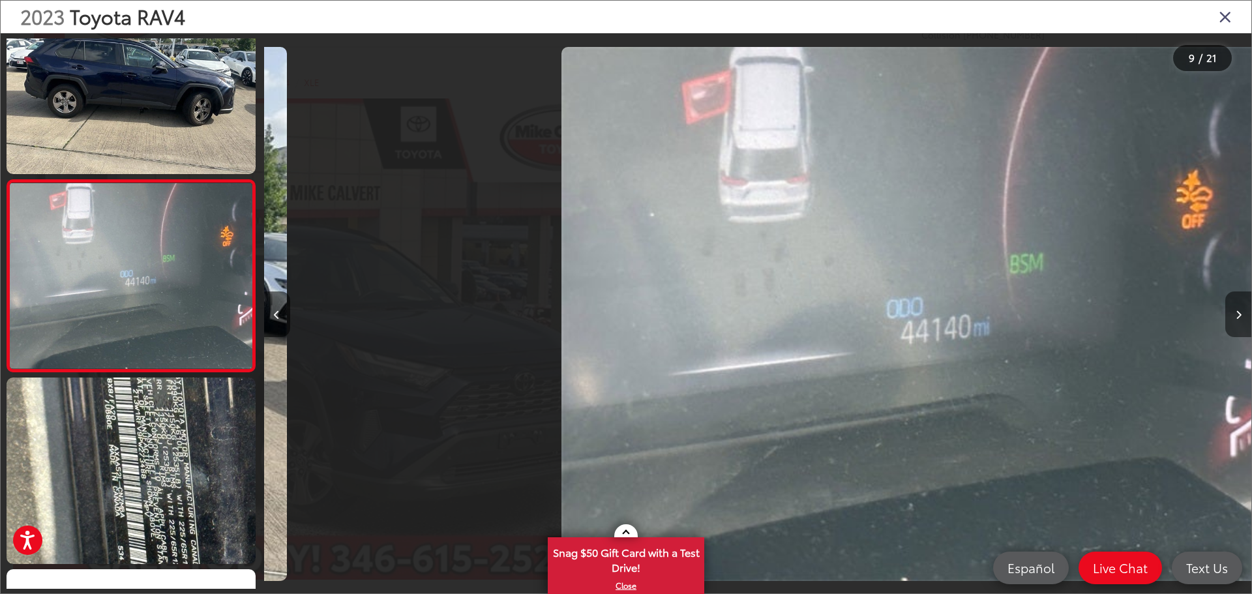
scroll to position [0, 7902]
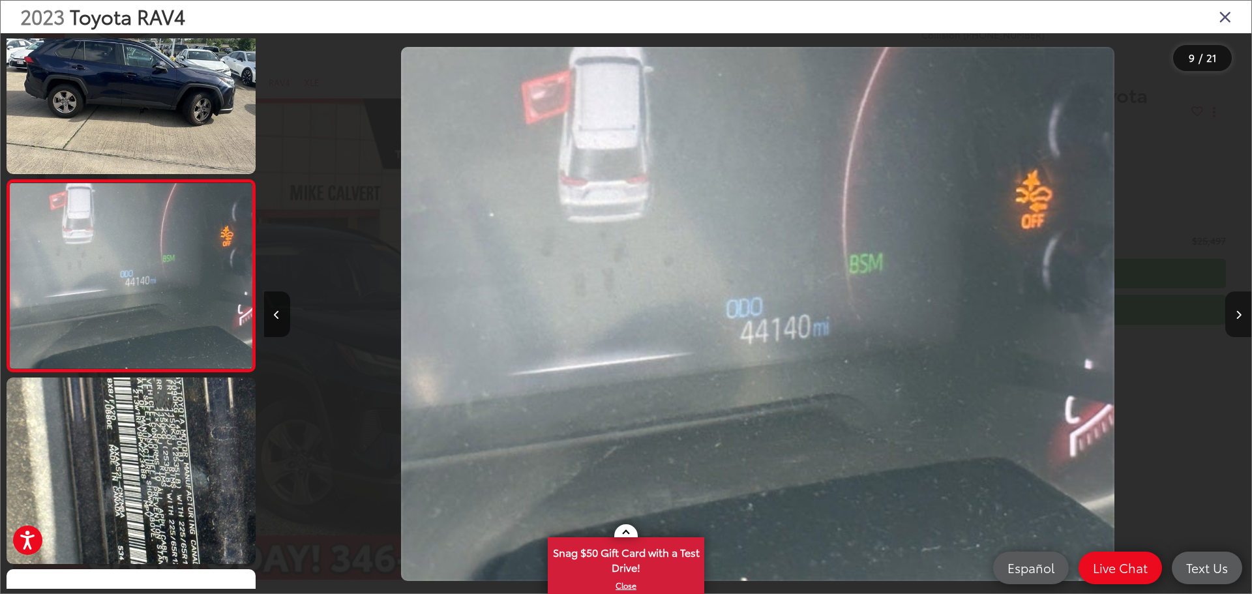
click at [1237, 314] on icon "Next image" at bounding box center [1239, 314] width 6 height 9
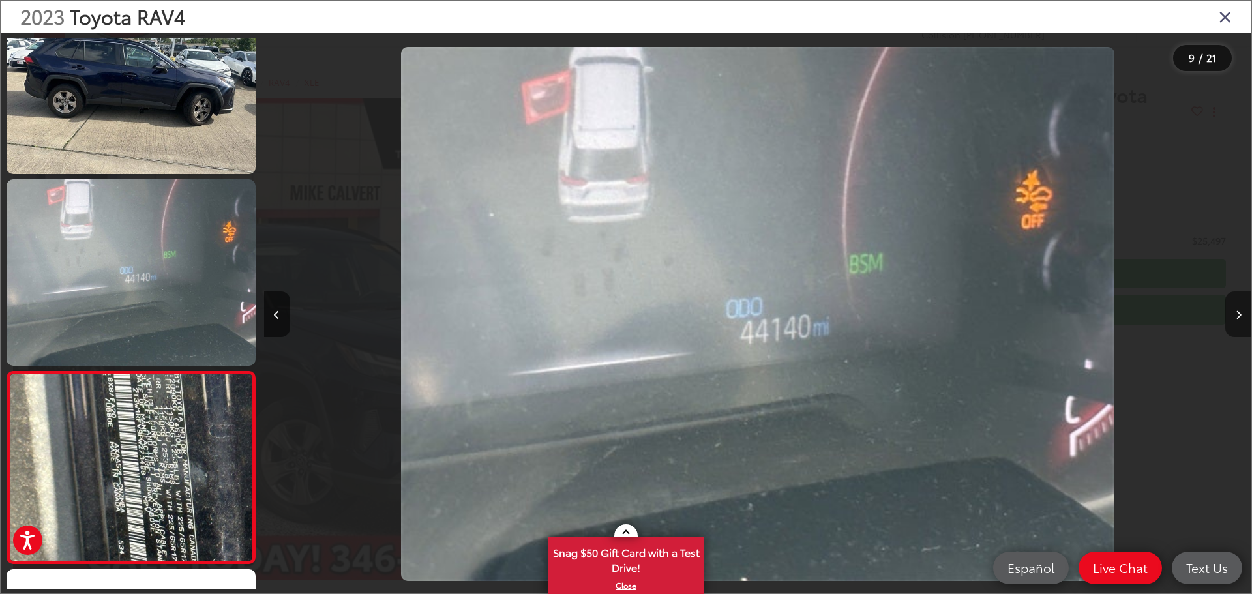
scroll to position [0, 0]
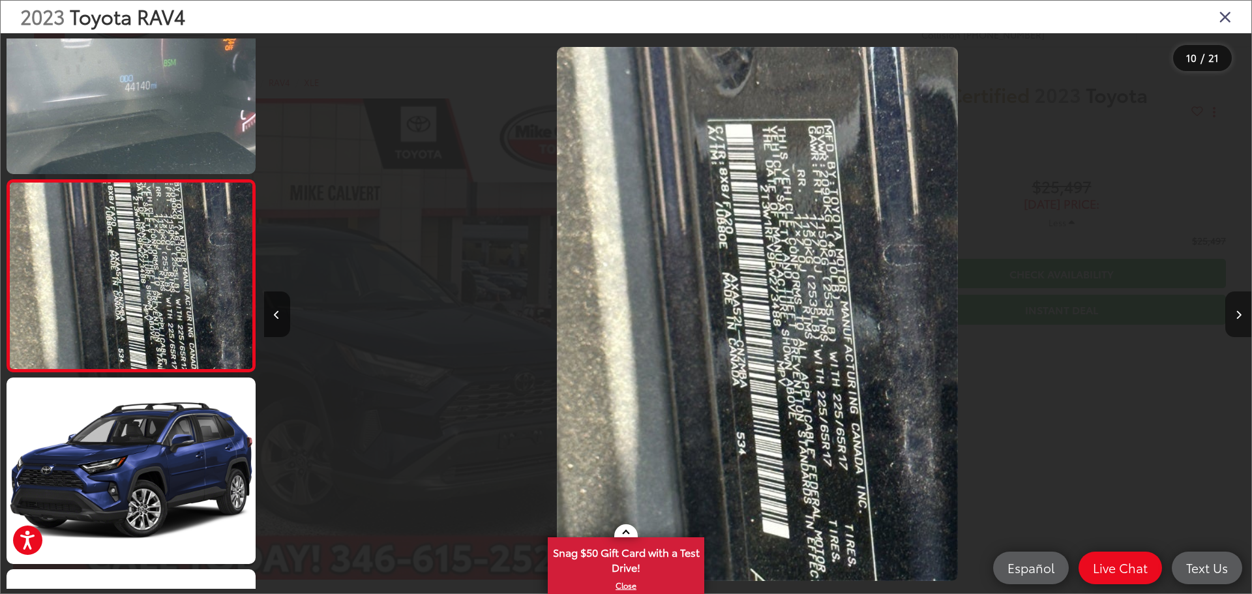
click at [1237, 314] on icon "Next image" at bounding box center [1239, 314] width 6 height 9
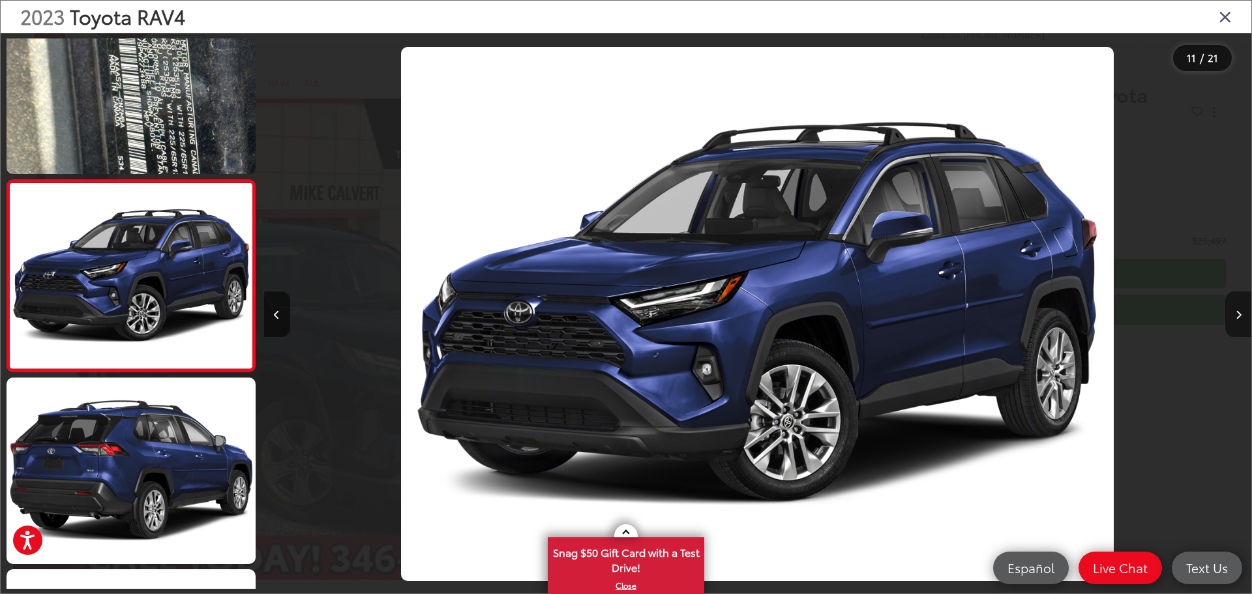
click at [1237, 314] on icon "Next image" at bounding box center [1239, 314] width 6 height 9
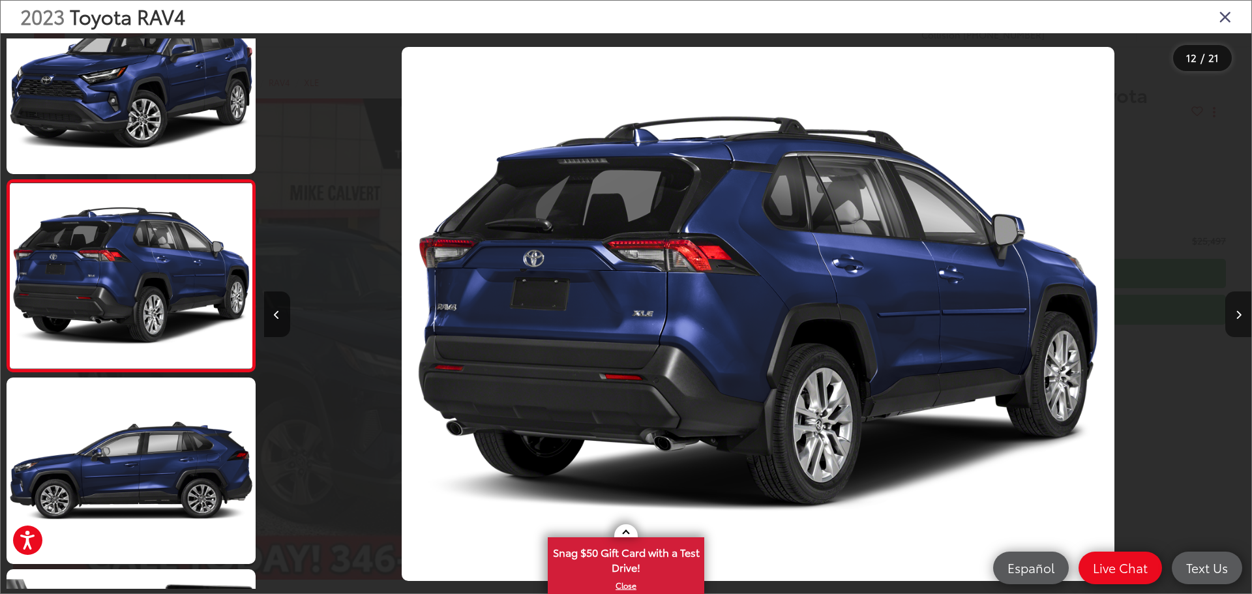
click at [1237, 314] on icon "Next image" at bounding box center [1239, 314] width 6 height 9
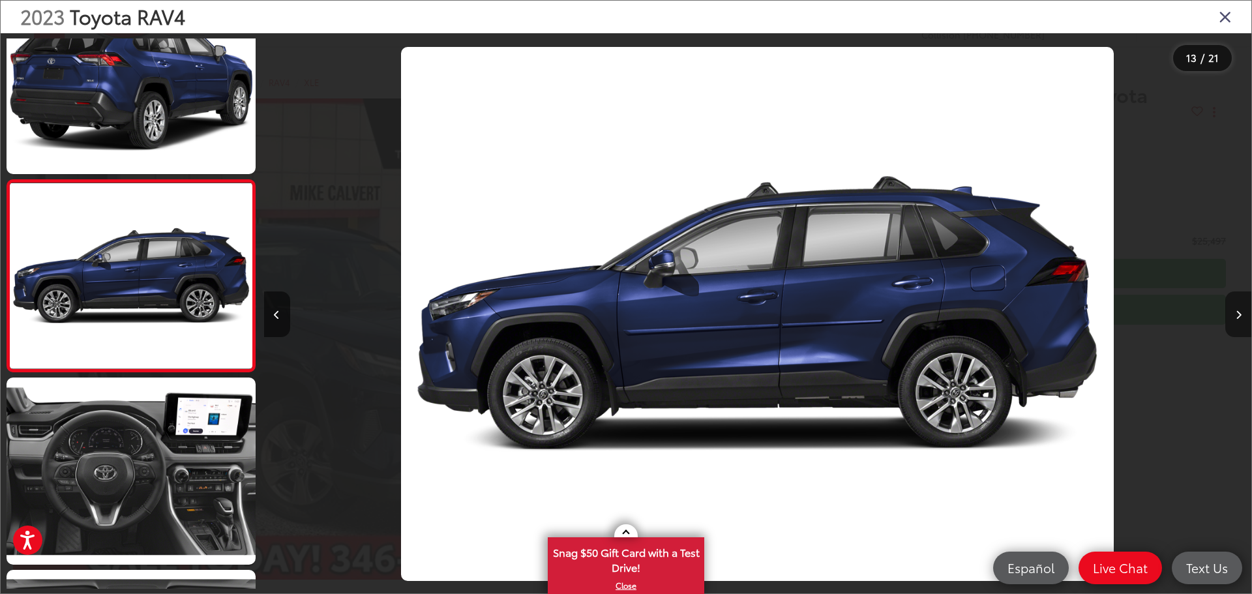
click at [1237, 314] on icon "Next image" at bounding box center [1239, 314] width 6 height 9
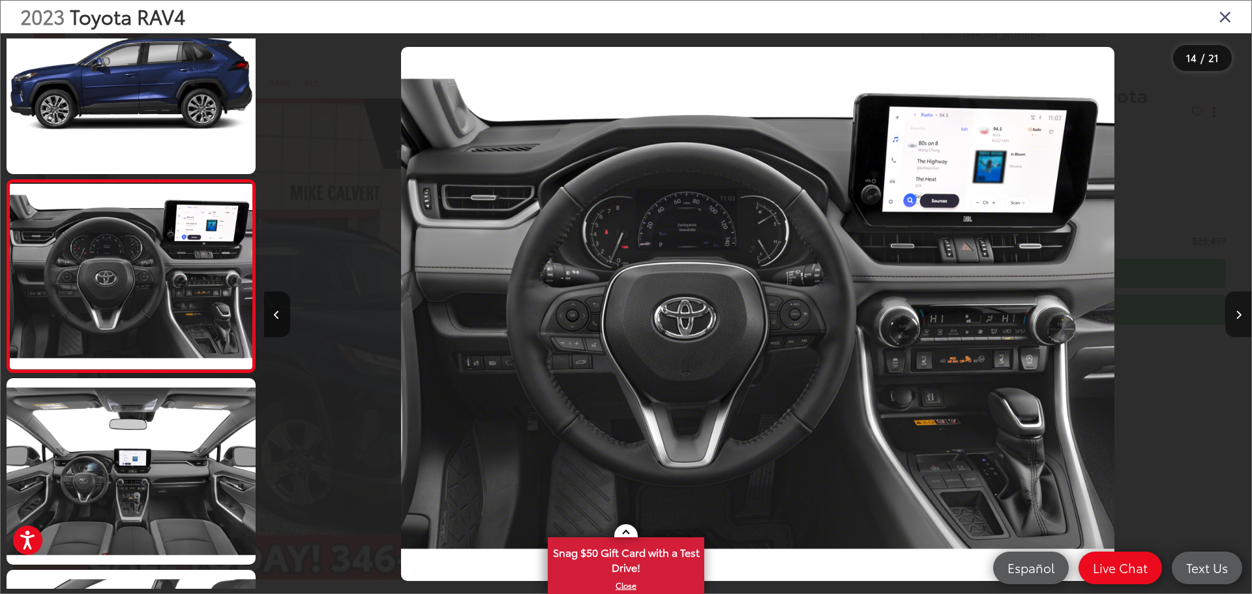
click at [1237, 314] on icon "Next image" at bounding box center [1239, 314] width 6 height 9
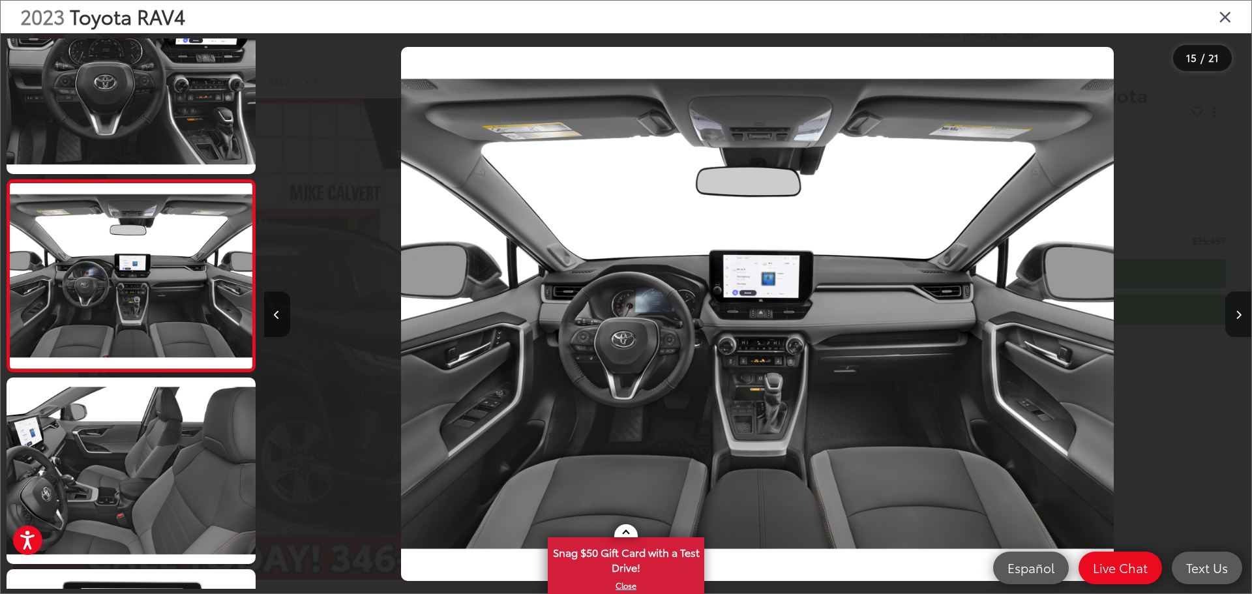
click at [1237, 314] on icon "Next image" at bounding box center [1239, 314] width 6 height 9
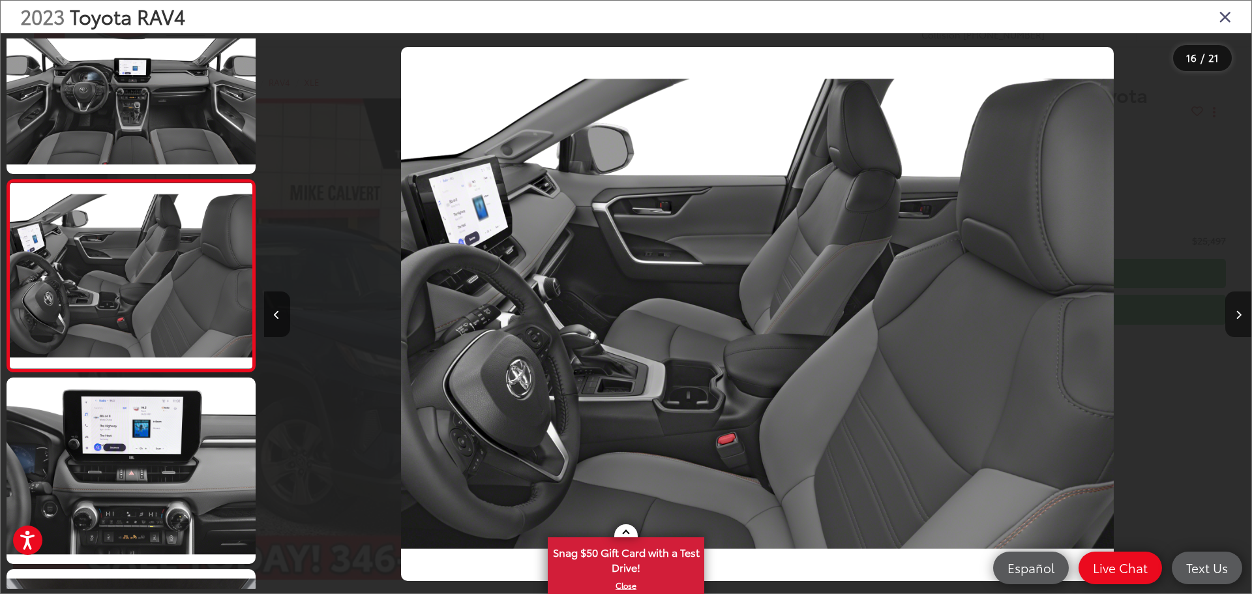
click at [1237, 314] on icon "Next image" at bounding box center [1239, 314] width 6 height 9
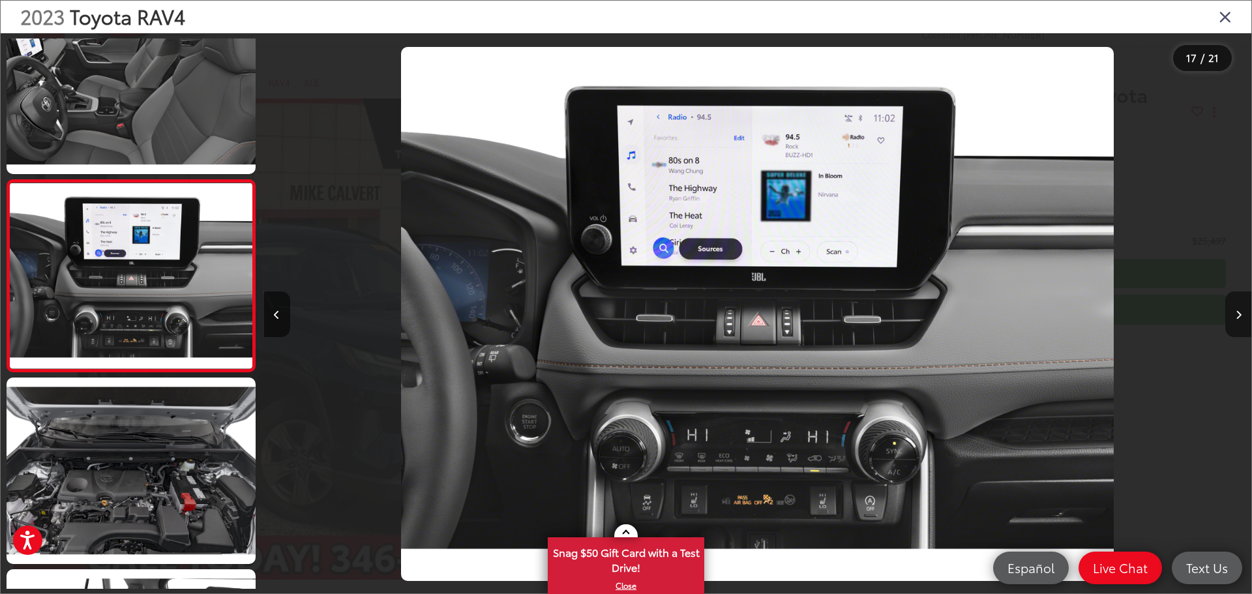
click at [1237, 314] on icon "Next image" at bounding box center [1239, 314] width 6 height 9
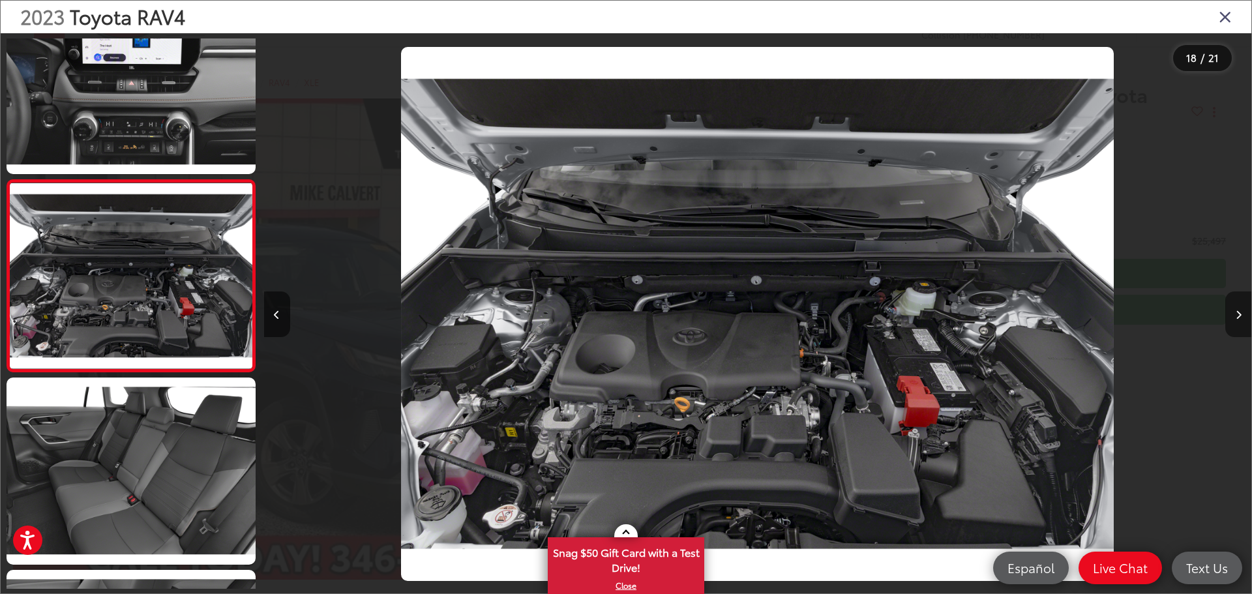
click at [1237, 314] on icon "Next image" at bounding box center [1239, 314] width 6 height 9
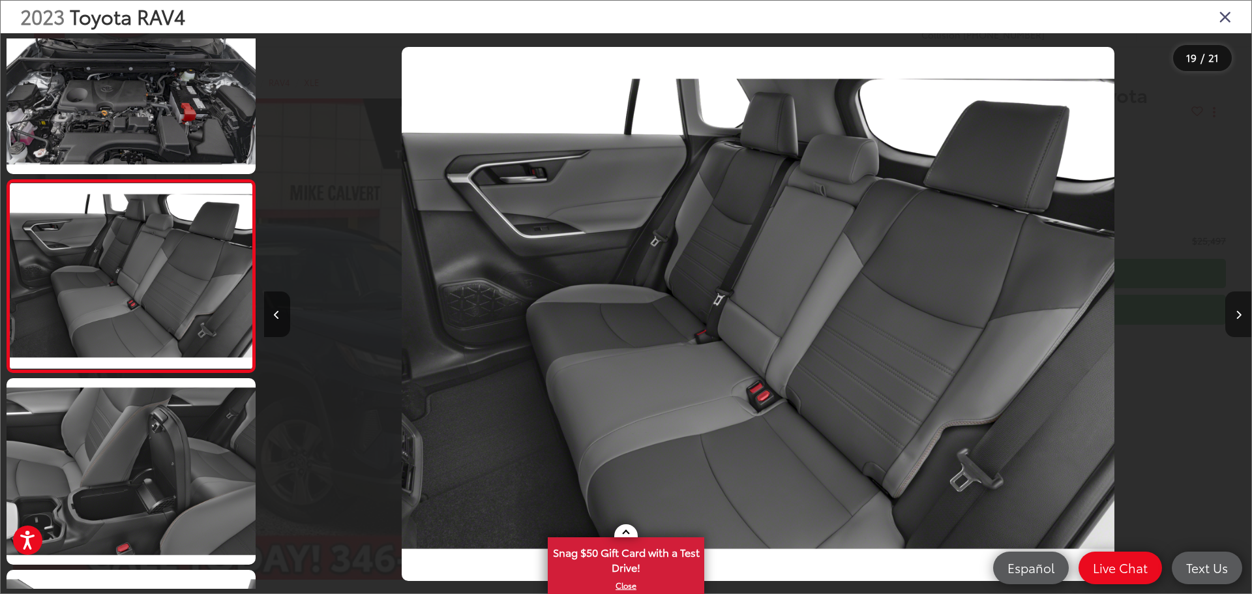
click at [1238, 309] on button "Next image" at bounding box center [1239, 315] width 26 height 46
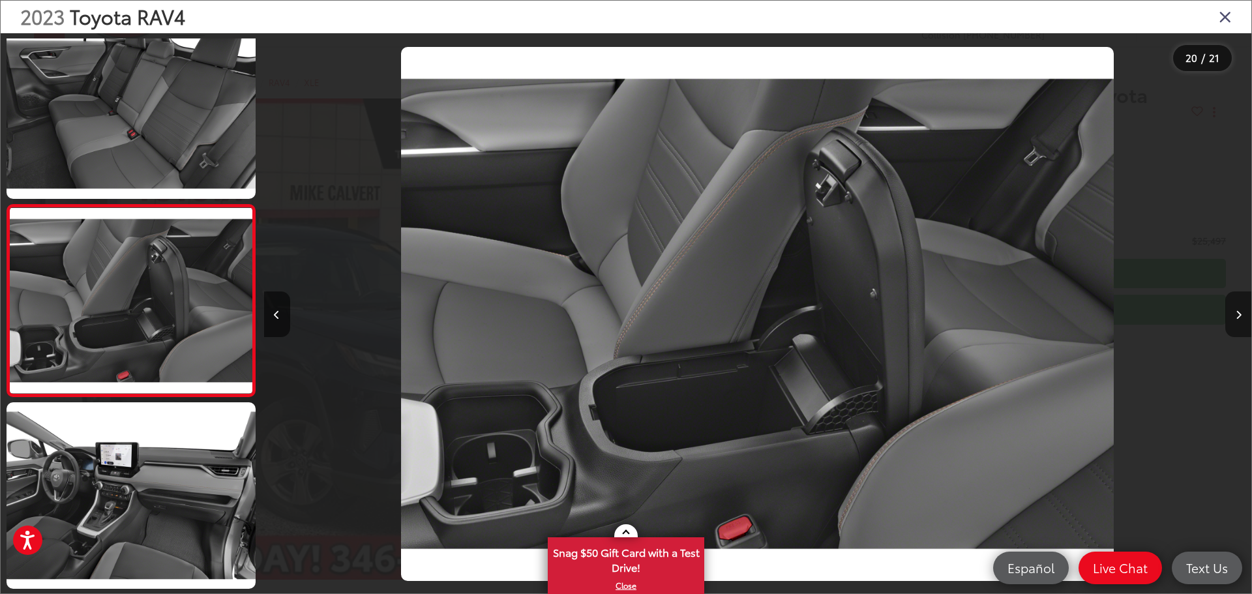
click at [1238, 309] on button "Next image" at bounding box center [1239, 315] width 26 height 46
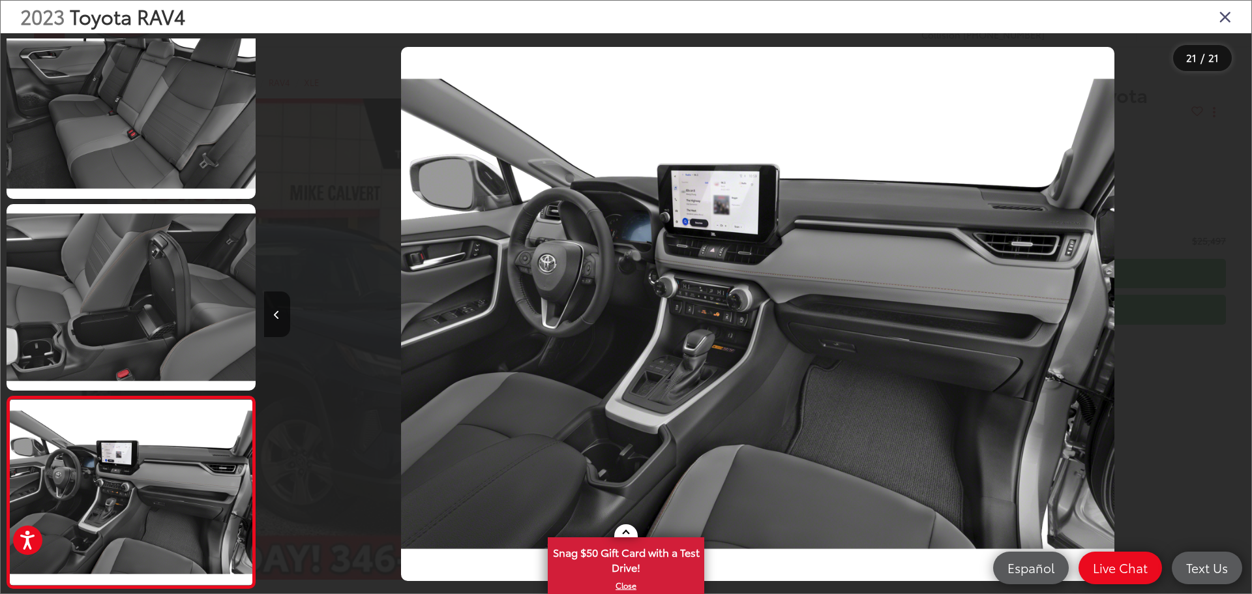
click at [1231, 14] on icon "Close gallery" at bounding box center [1225, 16] width 13 height 17
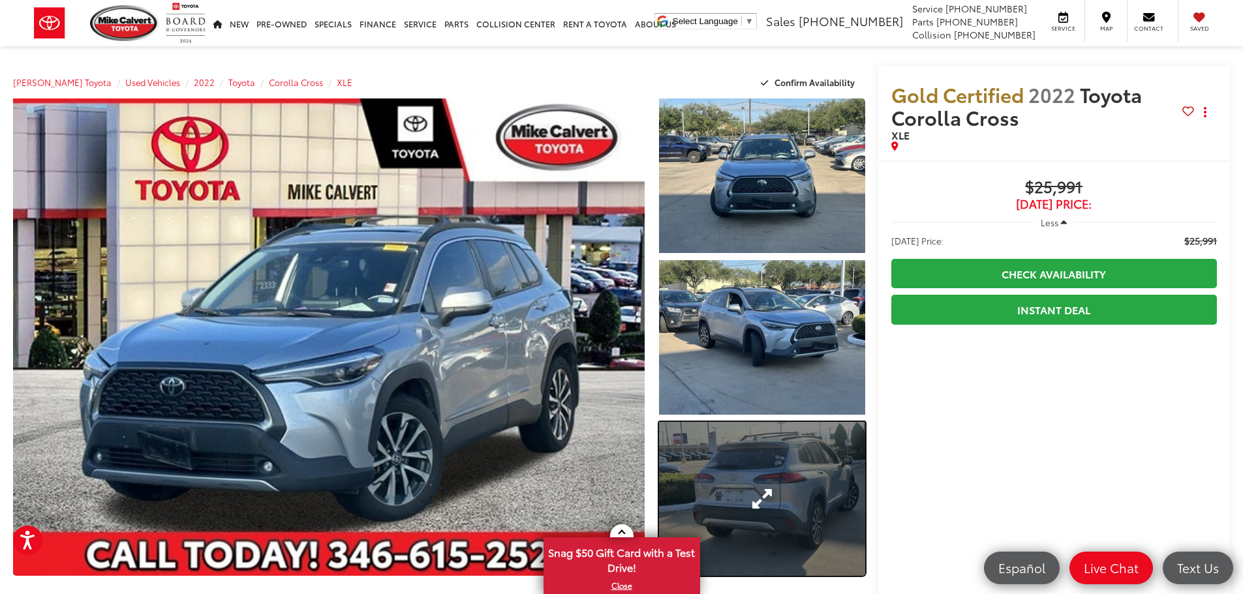
click at [740, 489] on link "Expand Photo 3" at bounding box center [762, 499] width 206 height 155
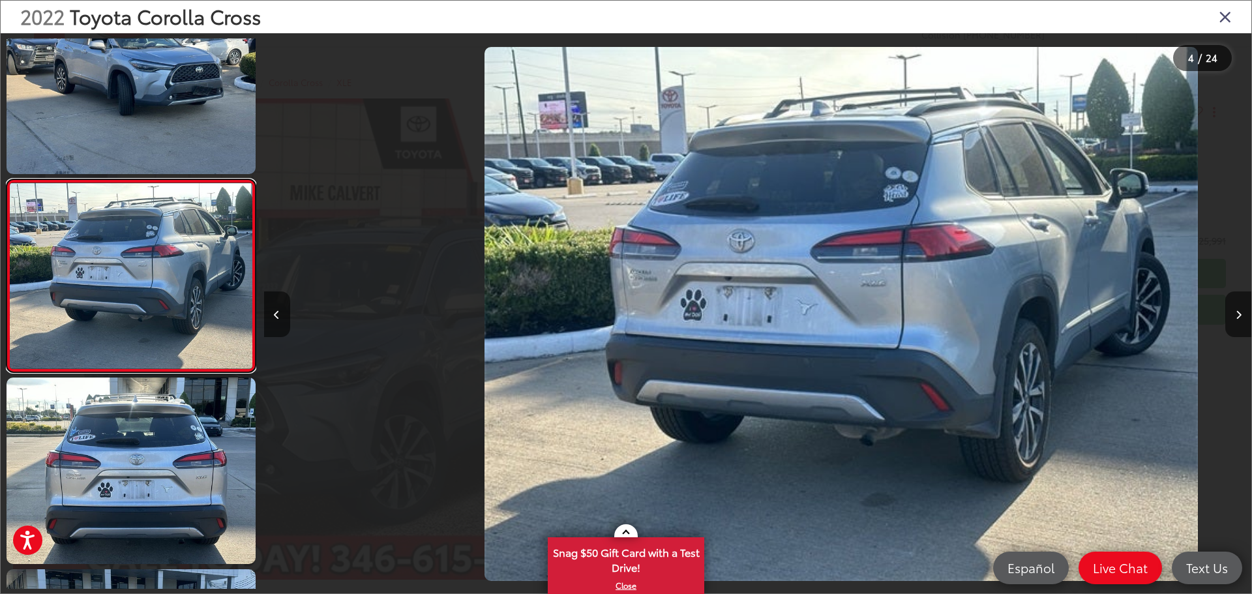
scroll to position [0, 2963]
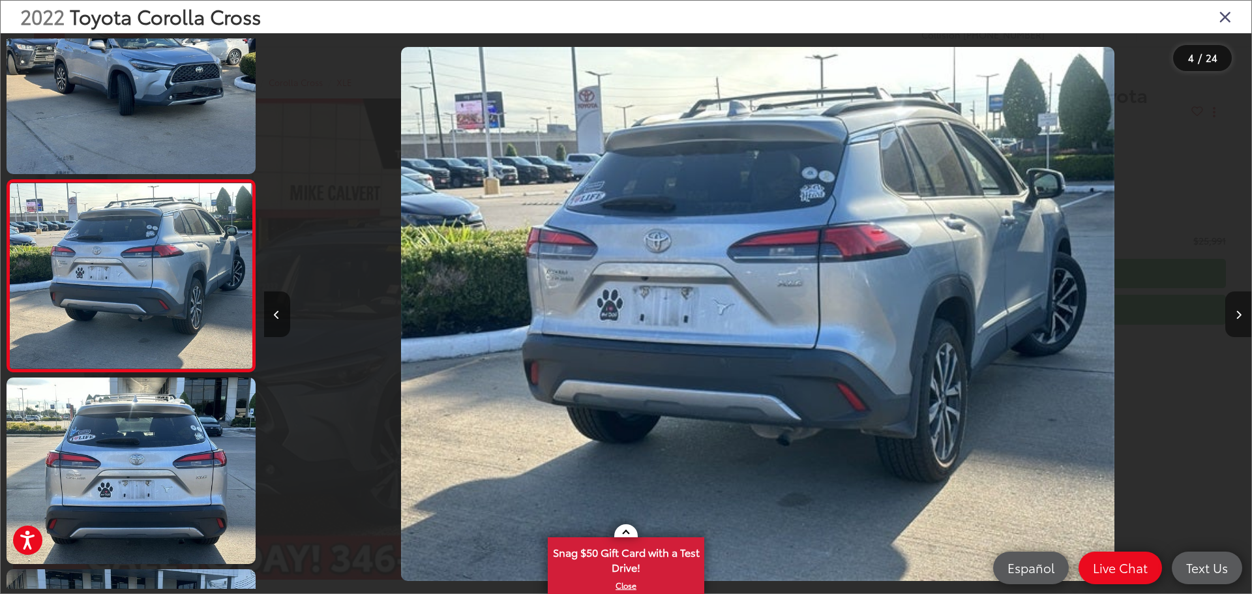
click at [1239, 313] on icon "Next image" at bounding box center [1239, 314] width 6 height 9
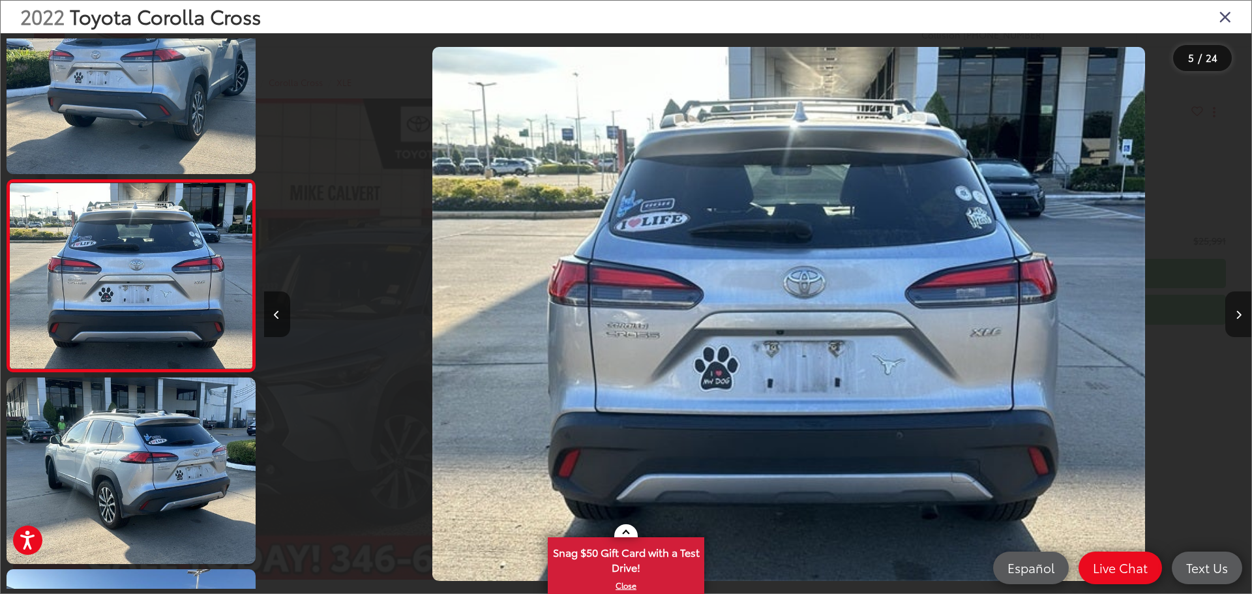
scroll to position [0, 3951]
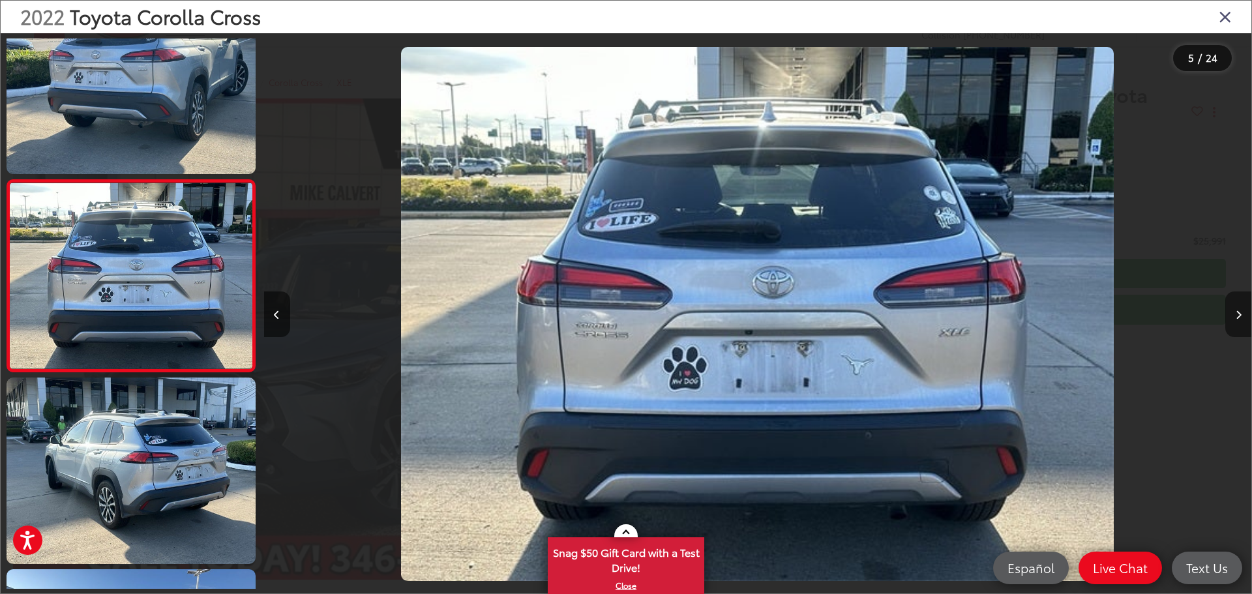
click at [1239, 313] on icon "Next image" at bounding box center [1239, 314] width 6 height 9
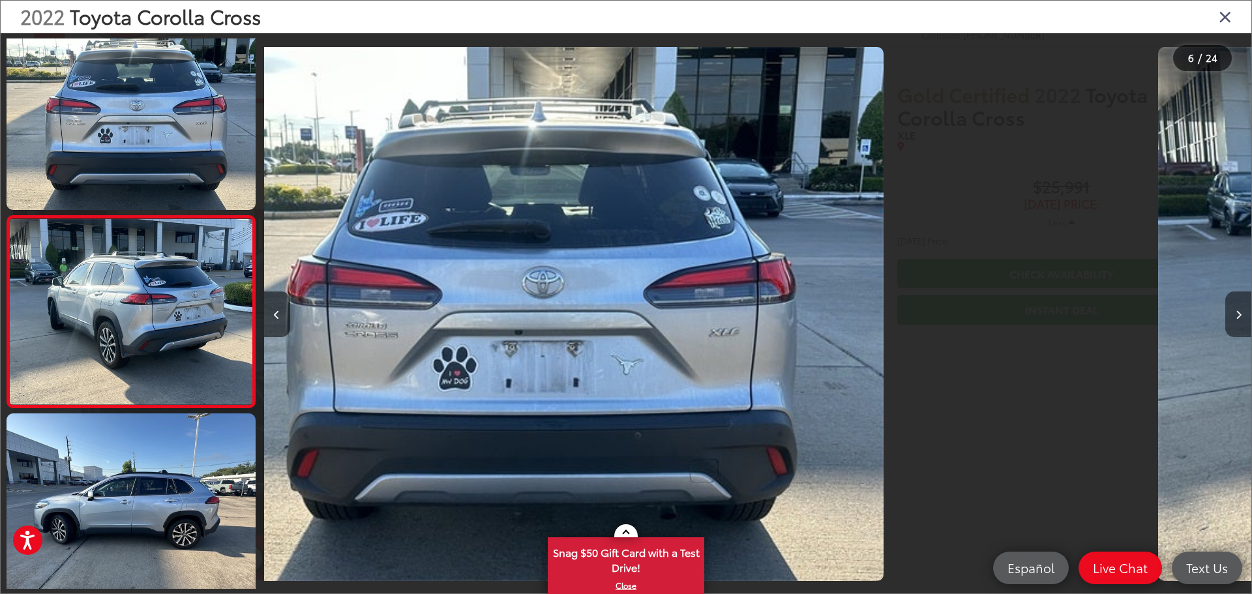
scroll to position [819, 0]
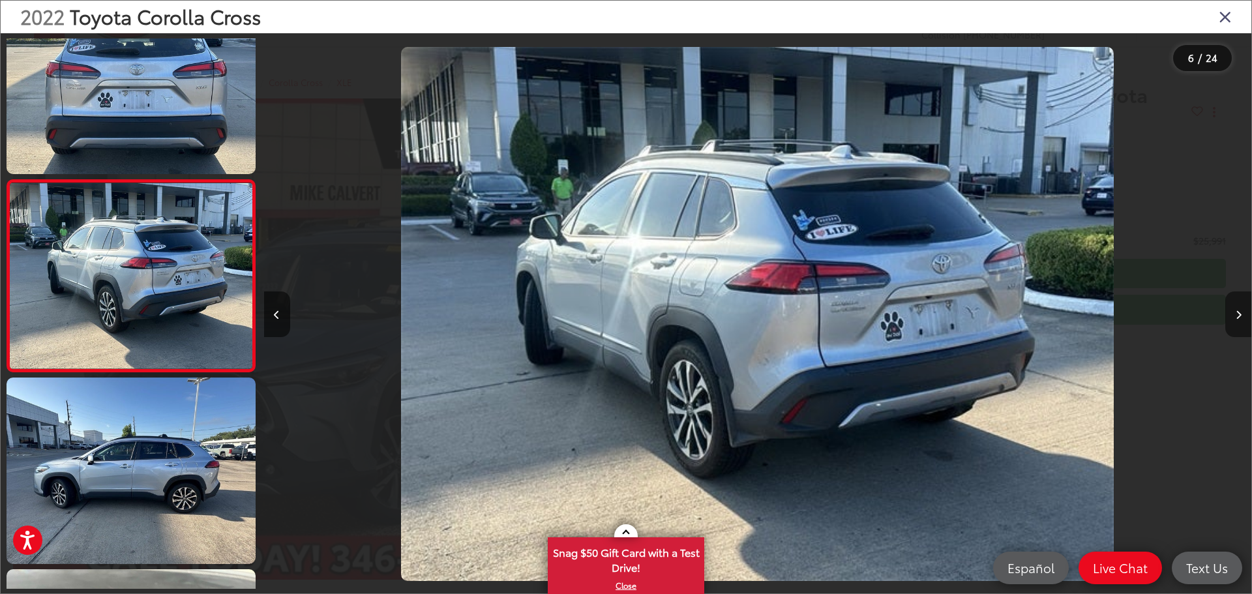
click at [1239, 313] on icon "Next image" at bounding box center [1239, 314] width 6 height 9
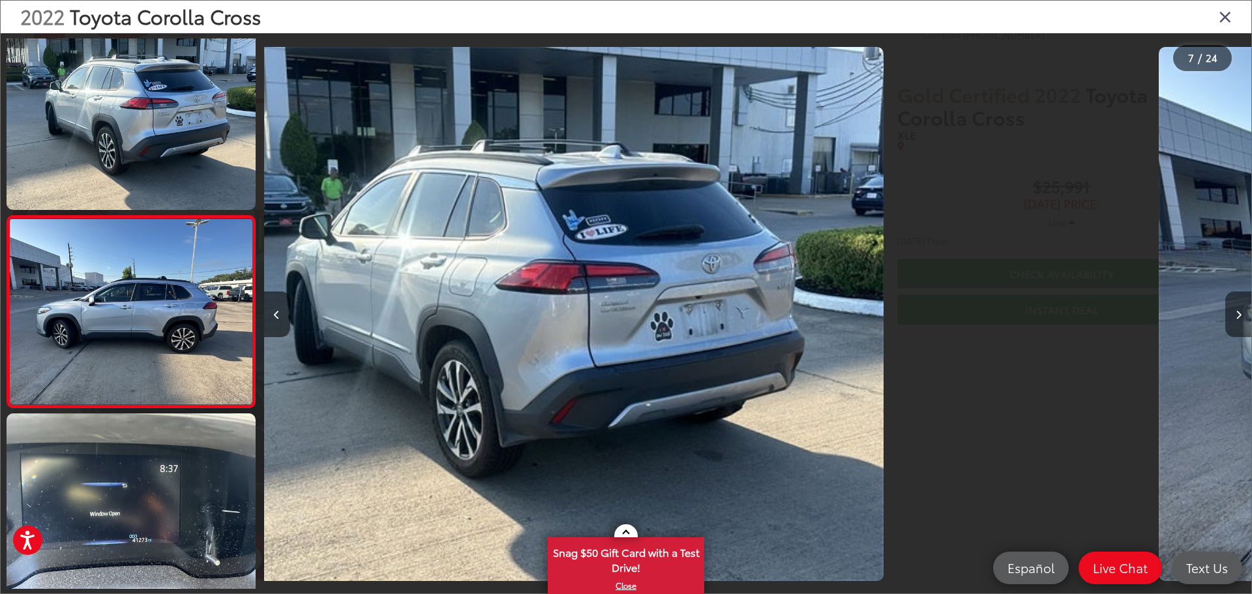
scroll to position [1011, 0]
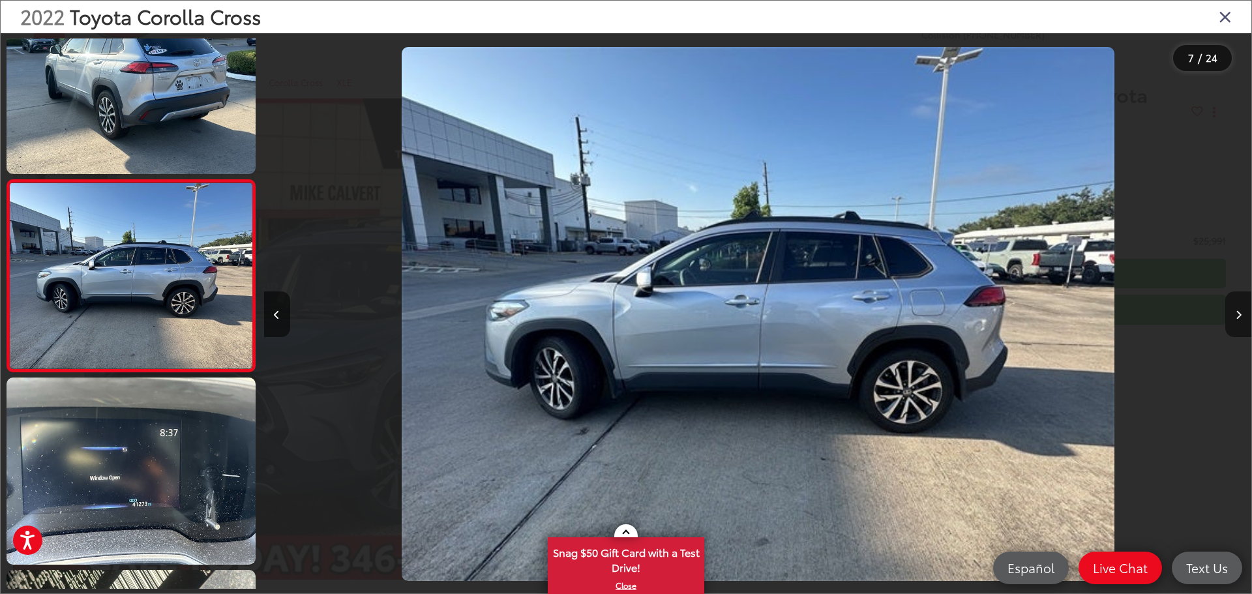
click at [1239, 313] on icon "Next image" at bounding box center [1239, 314] width 6 height 9
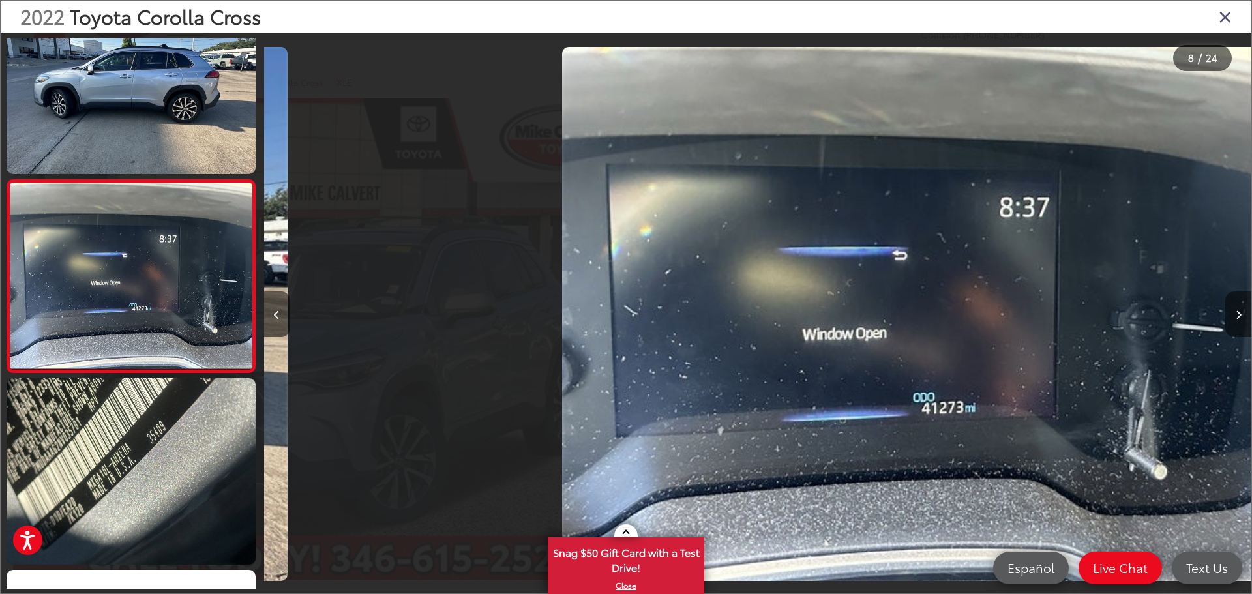
scroll to position [0, 6914]
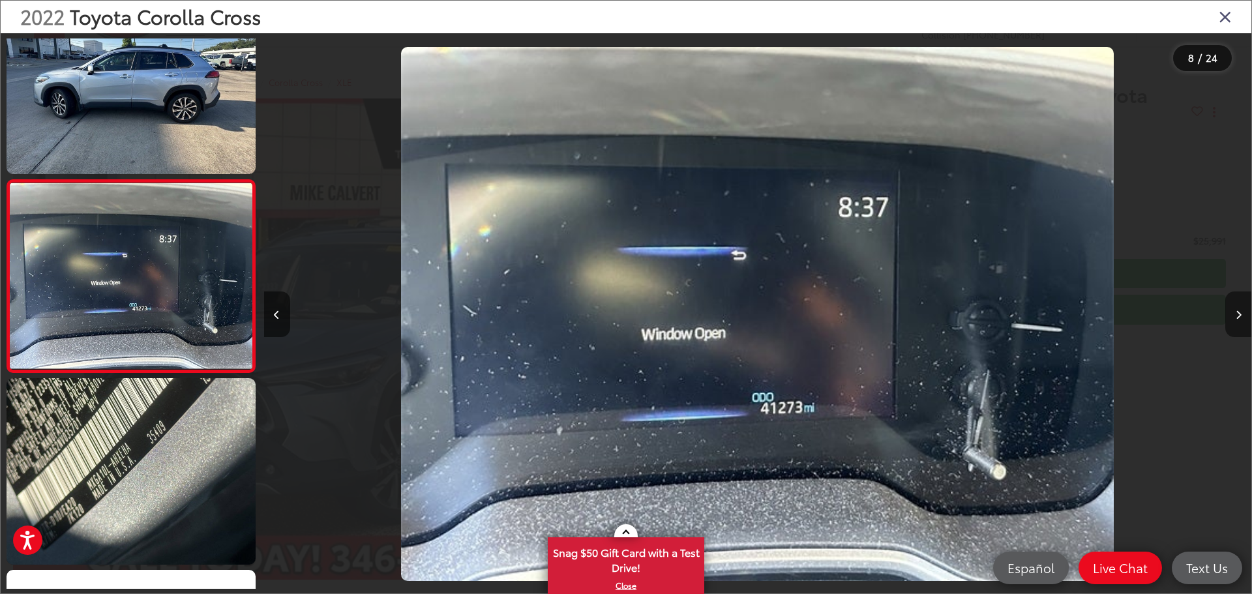
click at [1239, 313] on icon "Next image" at bounding box center [1239, 314] width 6 height 9
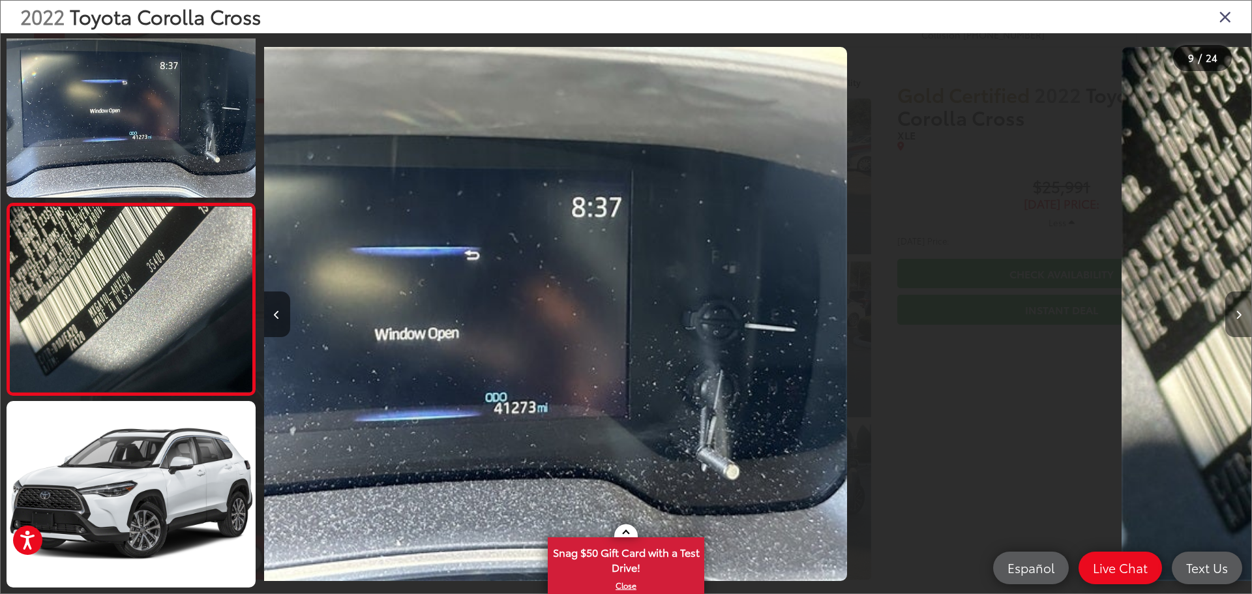
scroll to position [1395, 0]
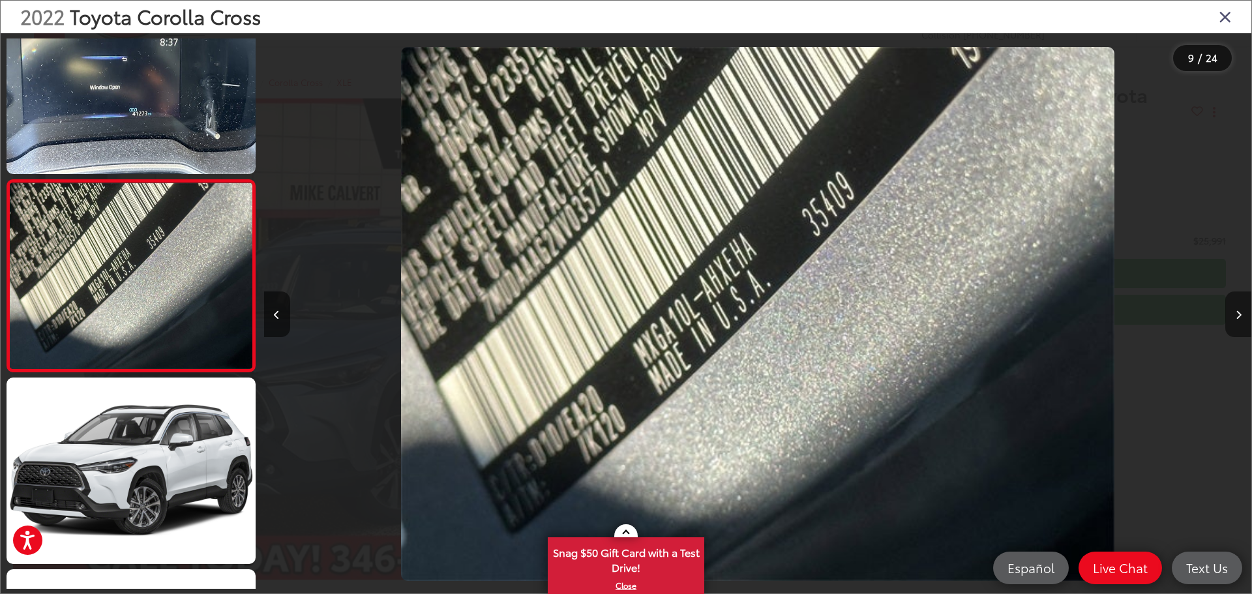
click at [1239, 313] on icon "Next image" at bounding box center [1239, 314] width 6 height 9
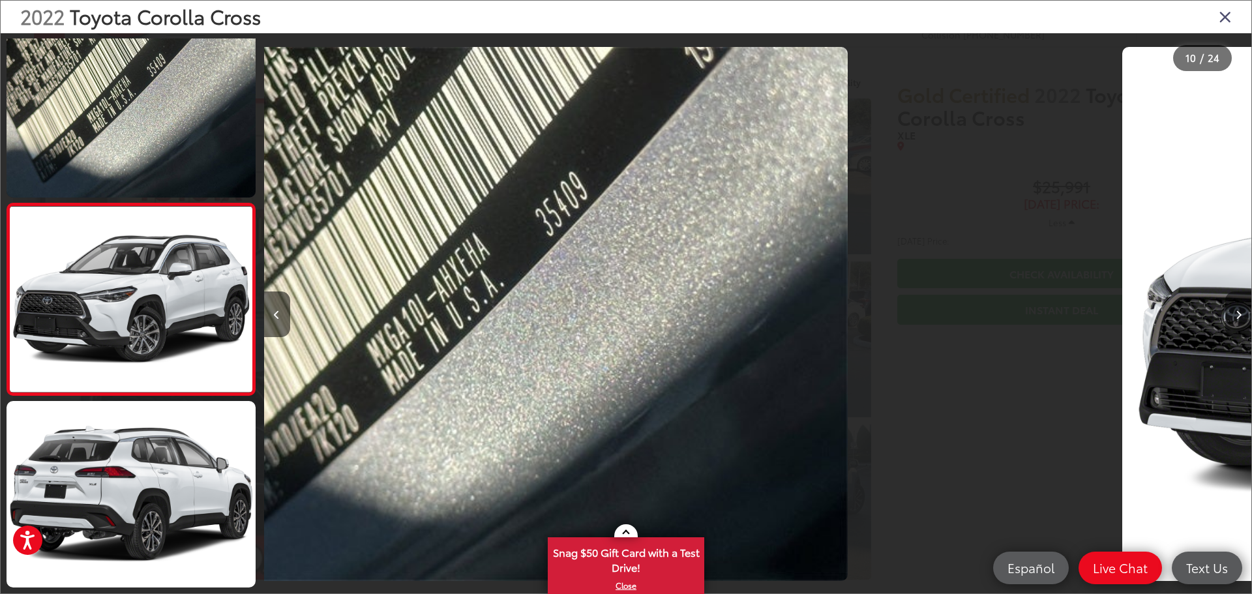
scroll to position [1587, 0]
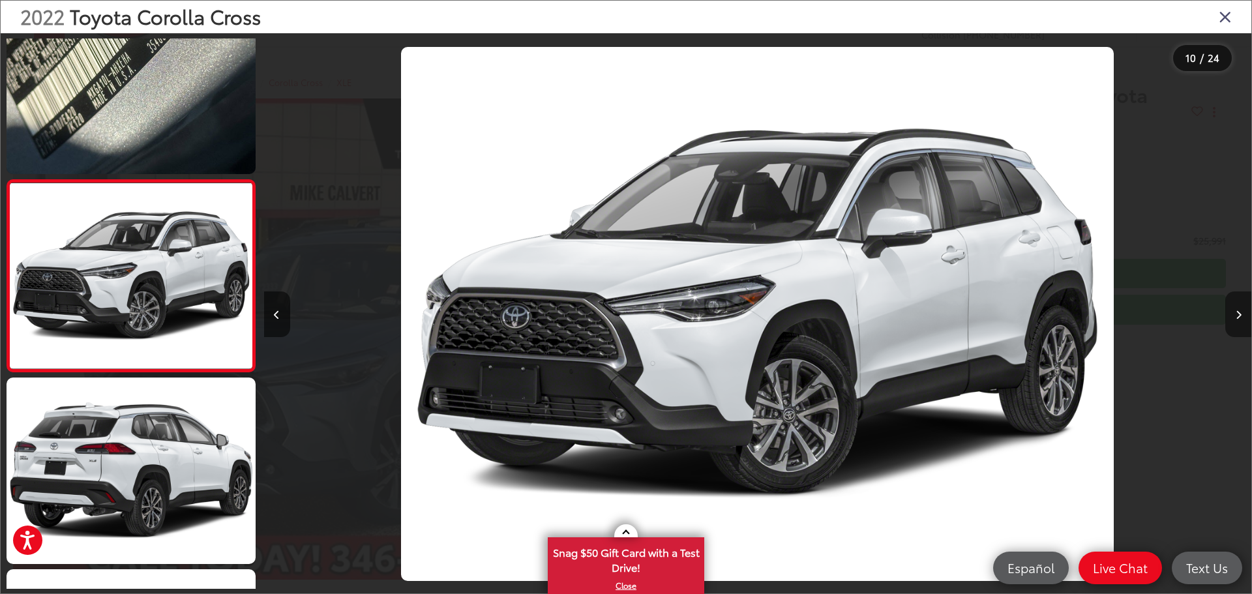
click at [1239, 313] on icon "Next image" at bounding box center [1239, 314] width 6 height 9
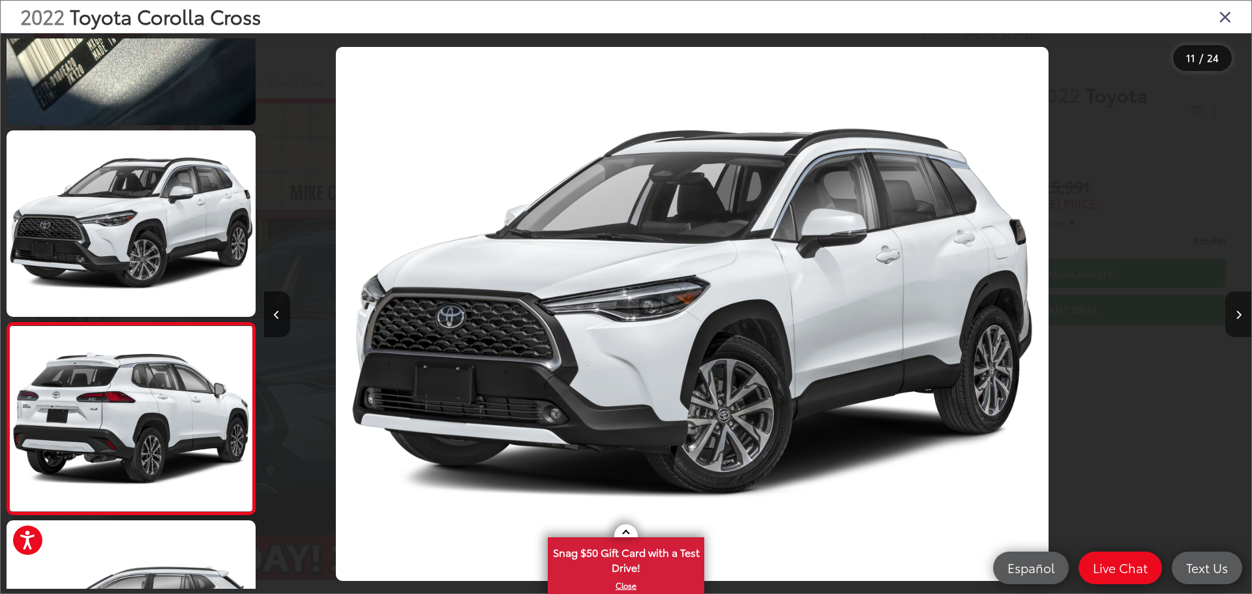
scroll to position [0, 0]
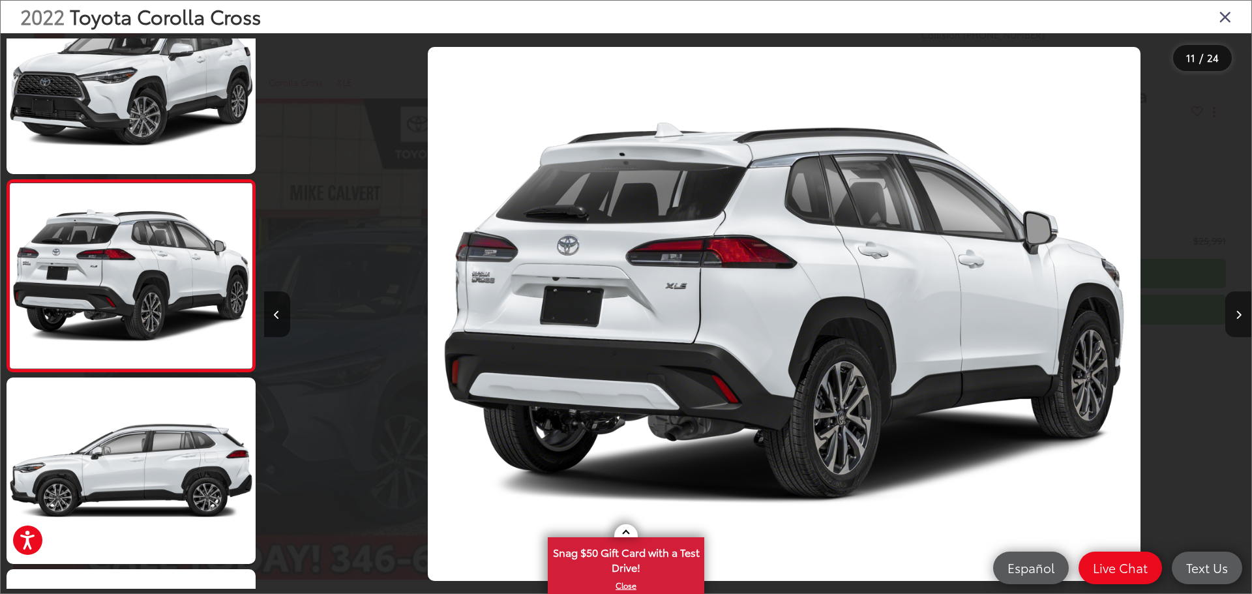
click at [1239, 313] on icon "Next image" at bounding box center [1239, 314] width 6 height 9
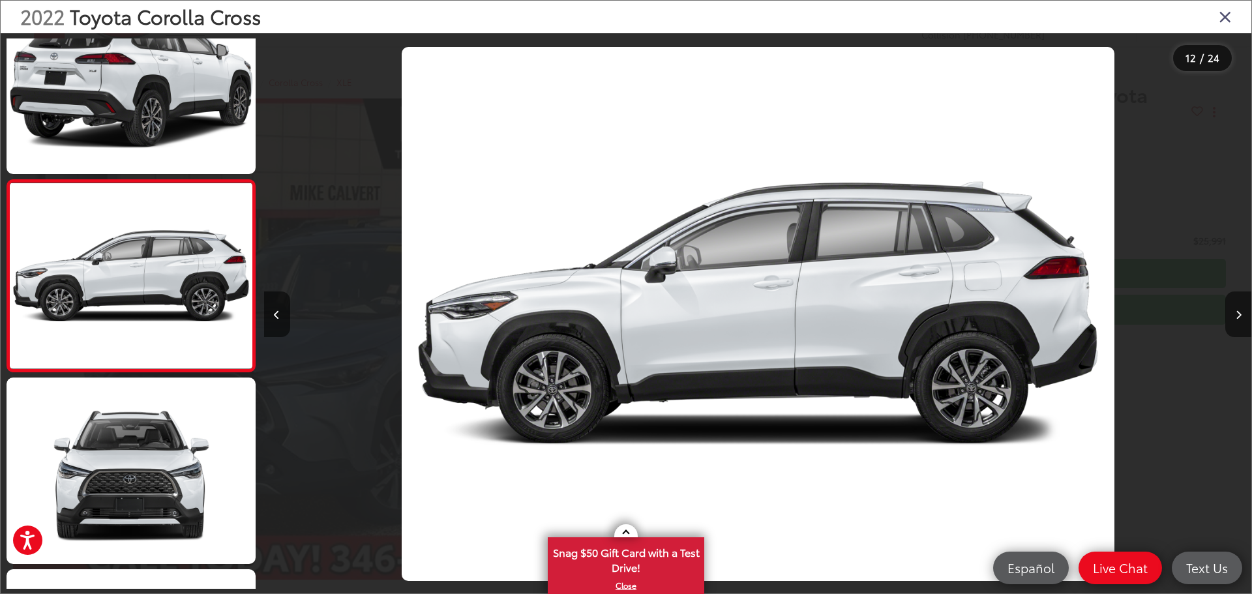
click at [1220, 14] on icon "Close gallery" at bounding box center [1225, 16] width 13 height 17
